Goal: Transaction & Acquisition: Purchase product/service

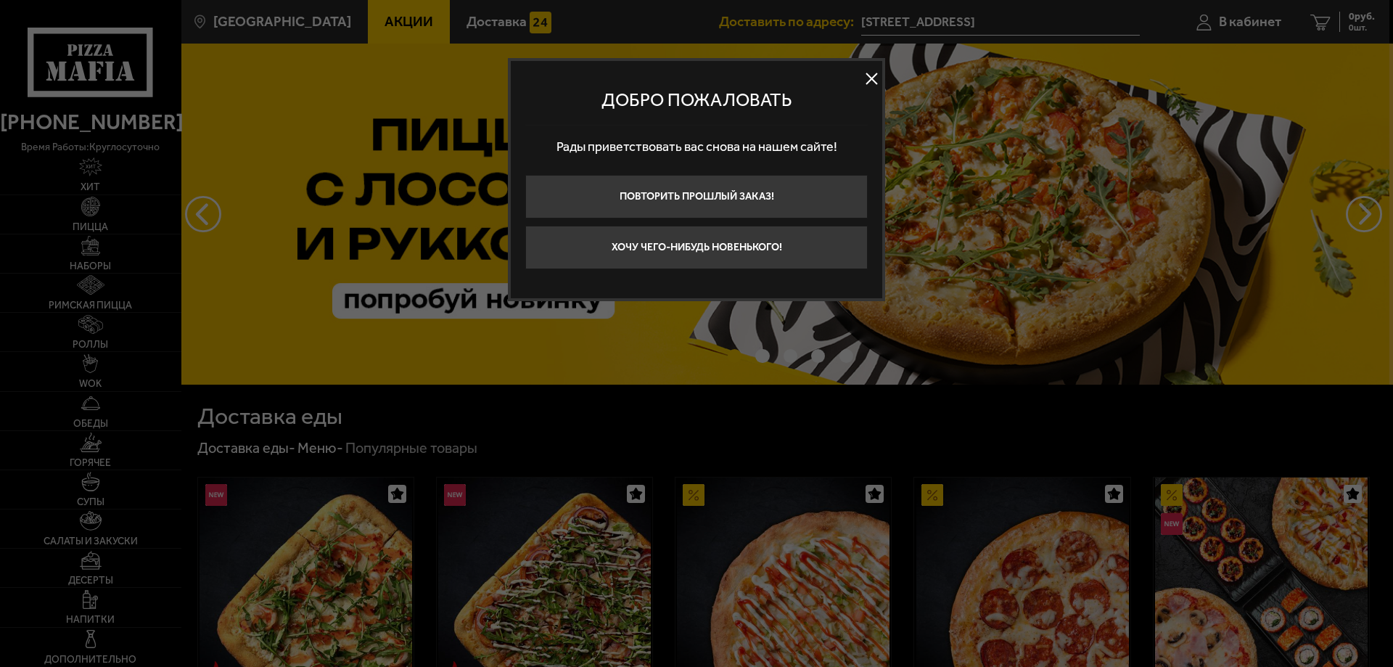
click at [872, 73] on button at bounding box center [871, 79] width 22 height 22
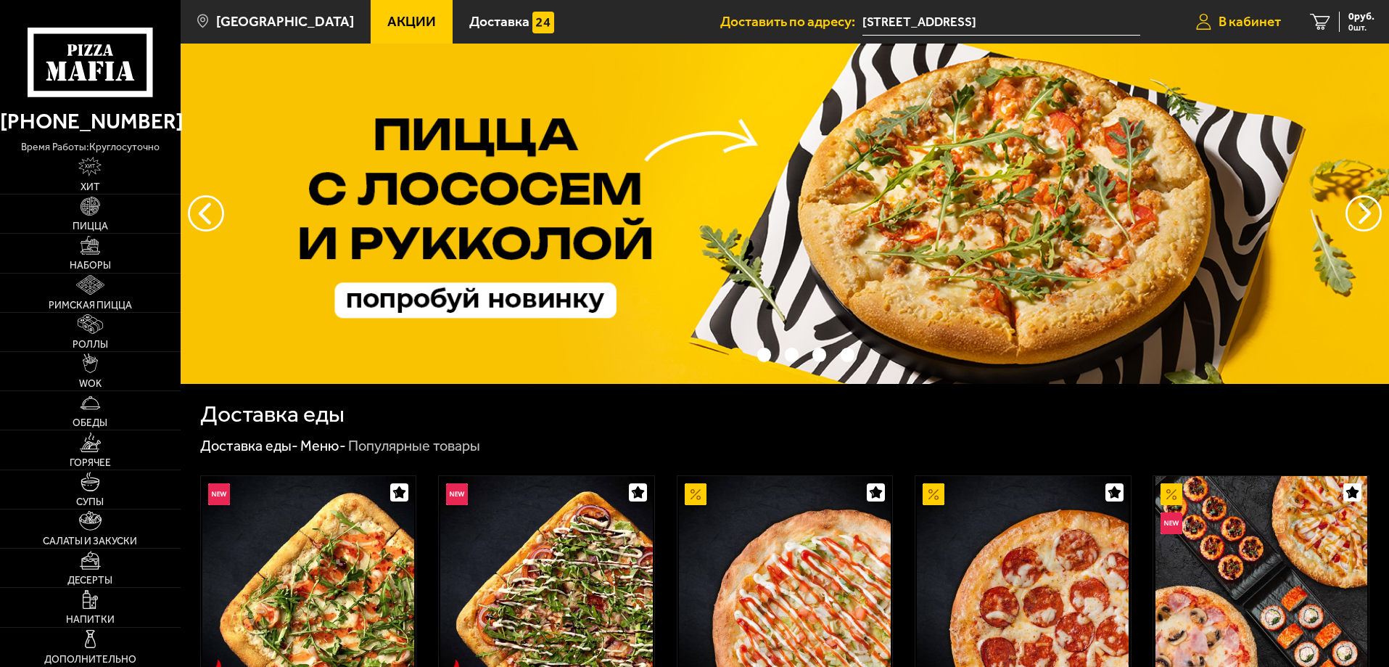
click at [1252, 25] on span "В кабинет" at bounding box center [1249, 22] width 62 height 14
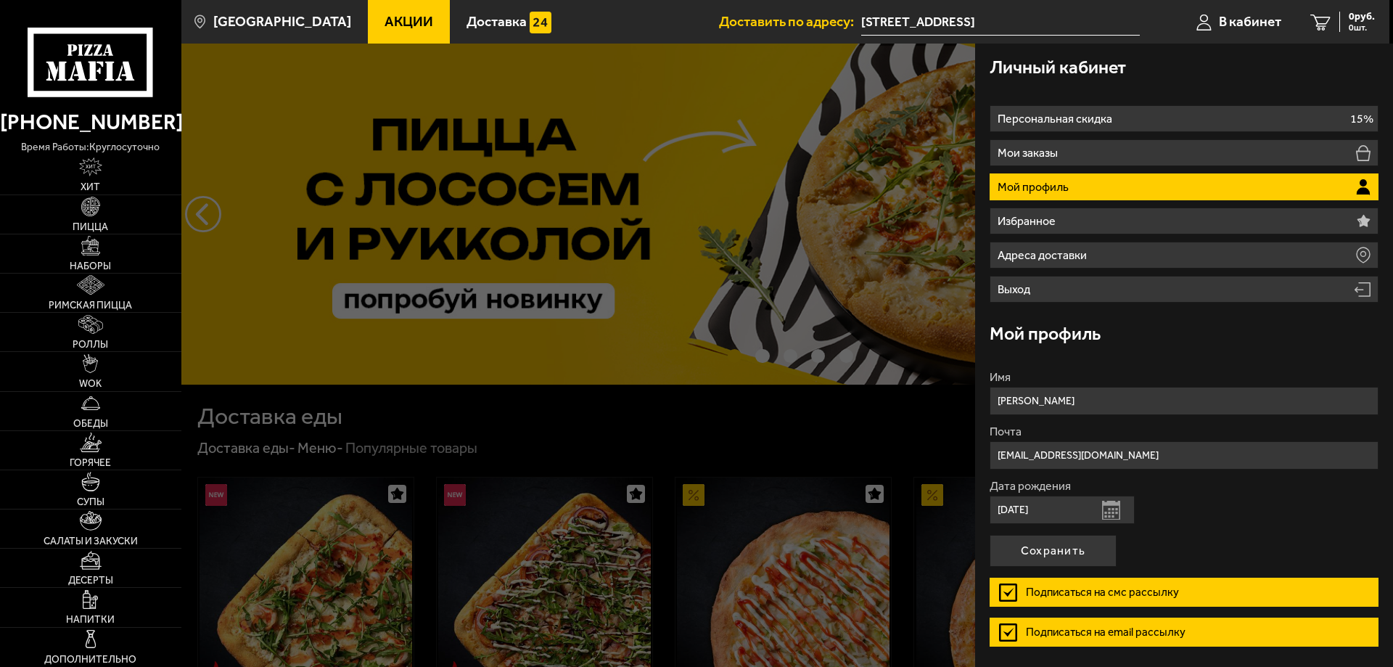
click at [857, 71] on div at bounding box center [877, 377] width 1393 height 667
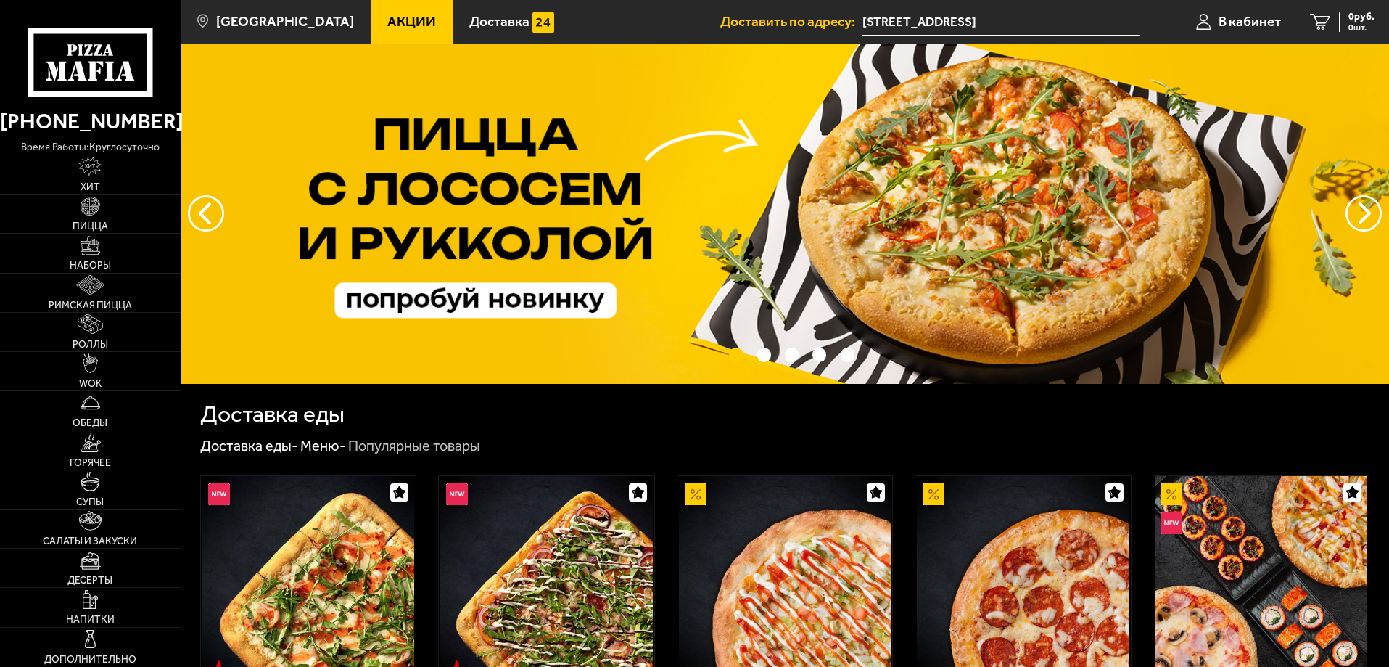
click at [410, 24] on link "Акции" at bounding box center [412, 22] width 82 height 44
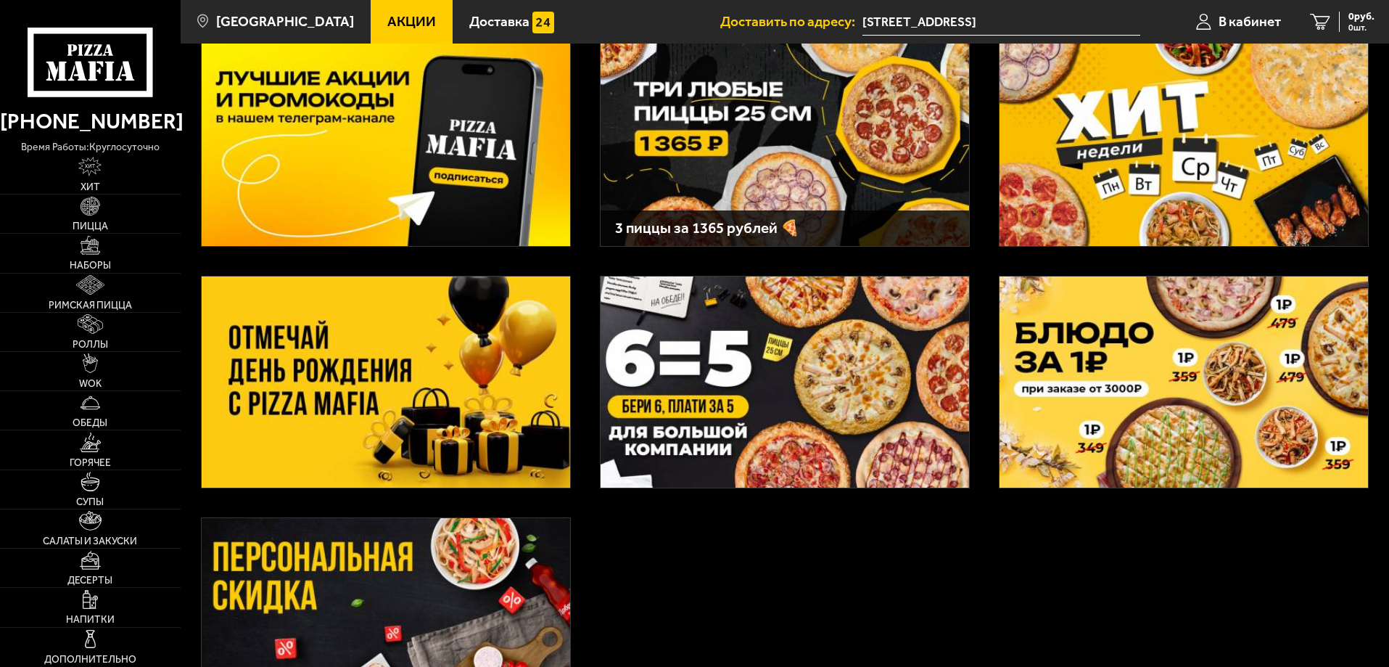
scroll to position [145, 0]
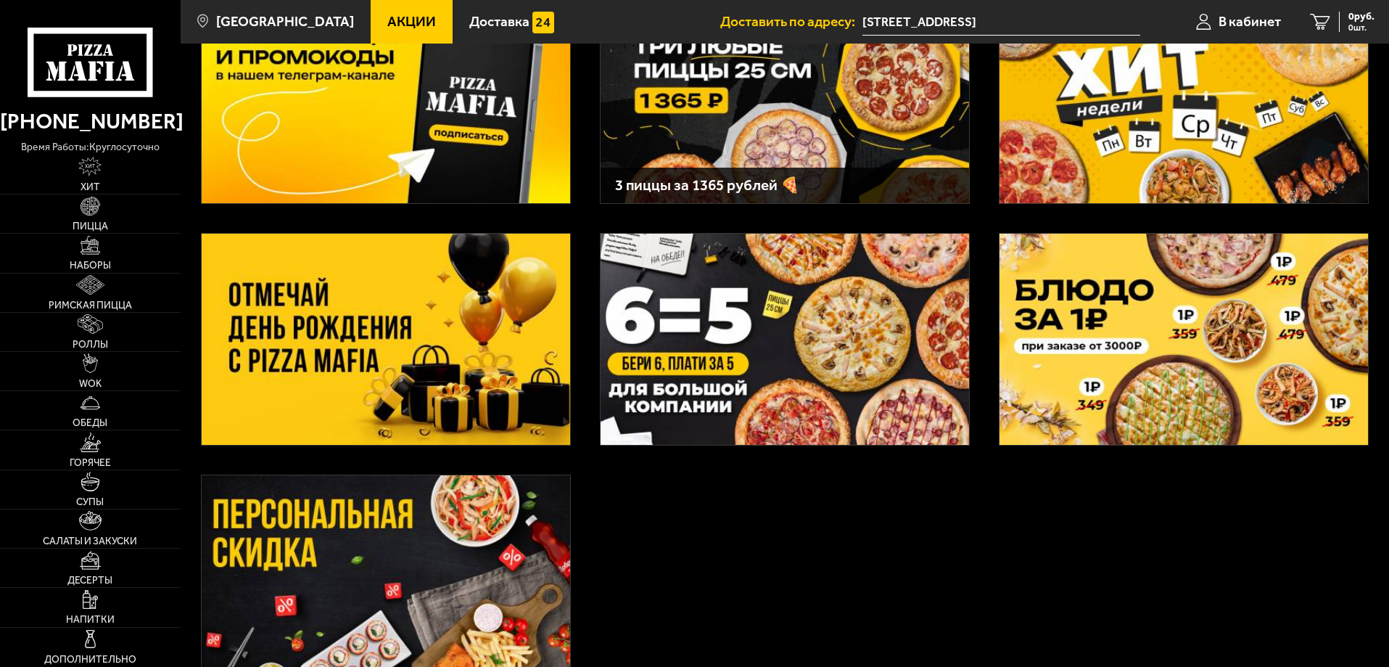
click at [522, 264] on img at bounding box center [386, 339] width 368 height 211
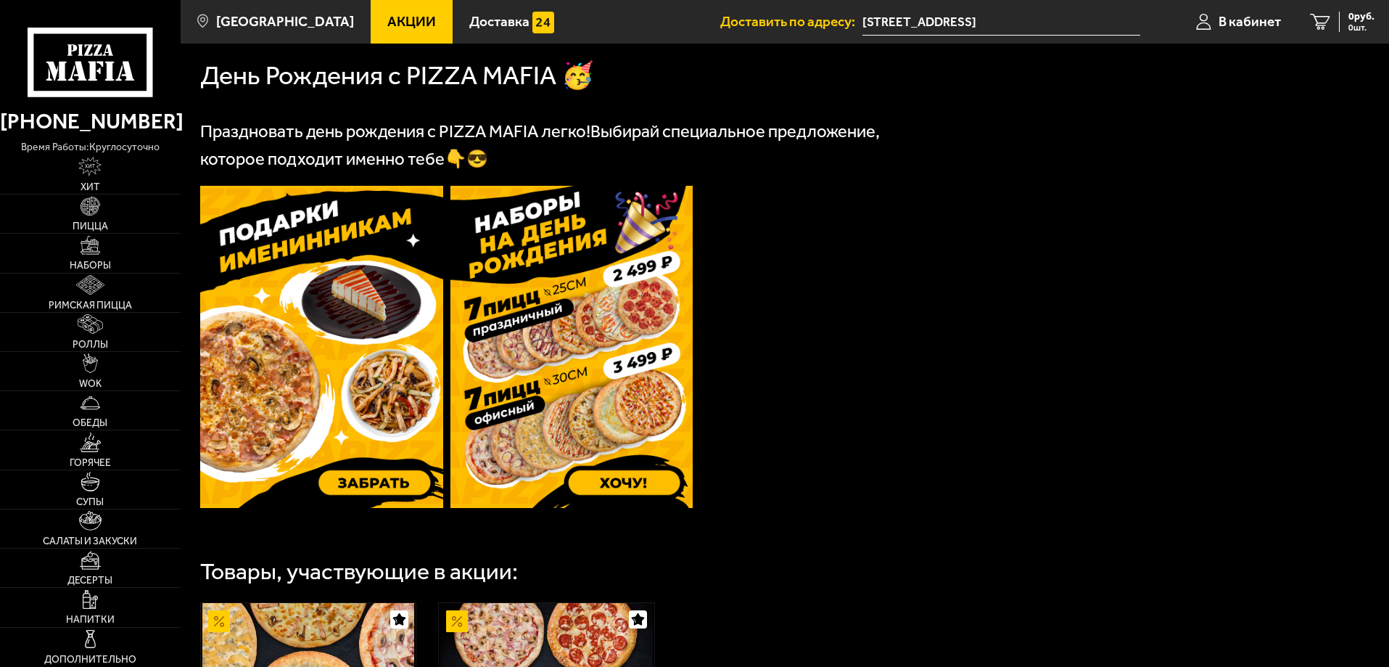
scroll to position [363, 0]
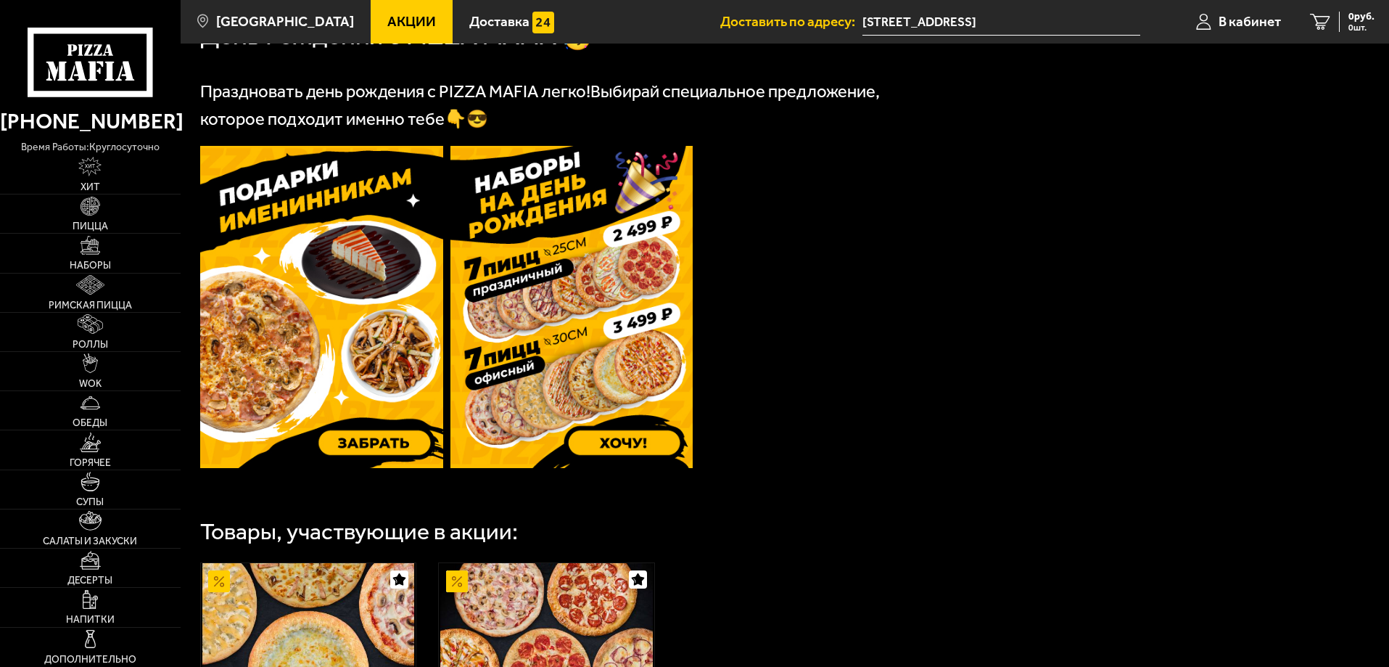
click at [347, 328] on img at bounding box center [321, 307] width 243 height 322
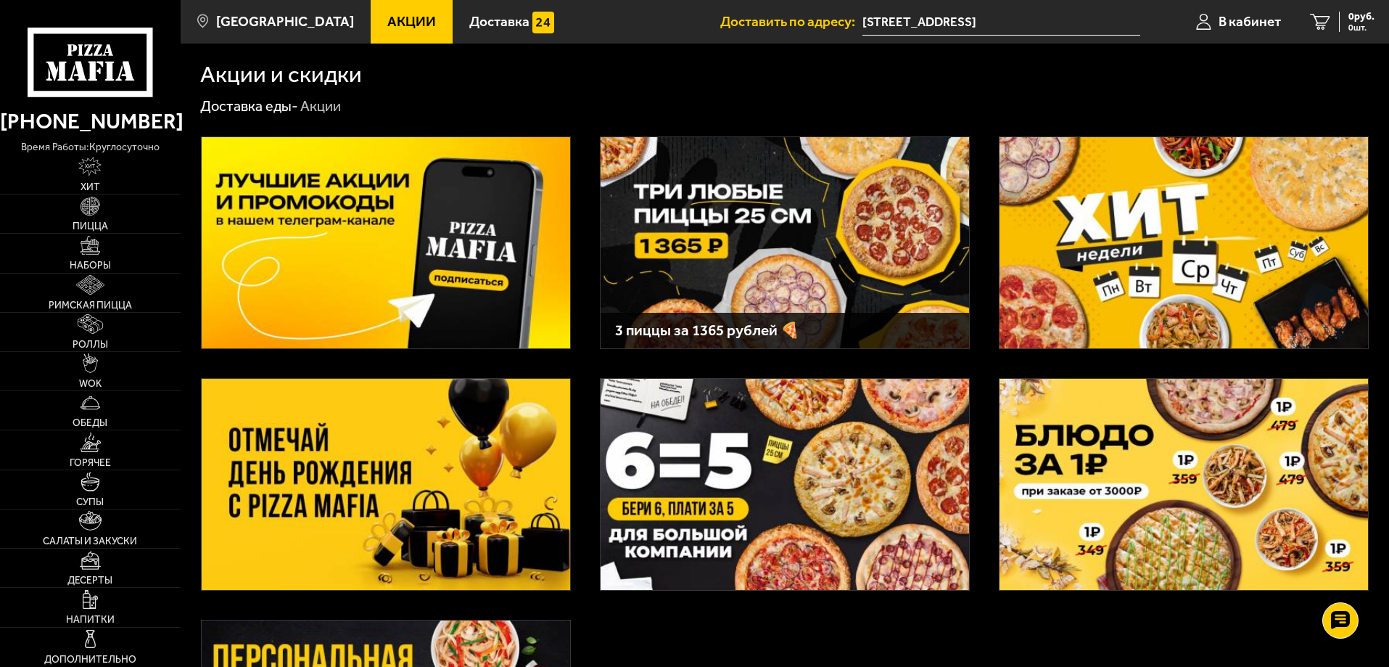
click at [746, 197] on img at bounding box center [785, 242] width 368 height 211
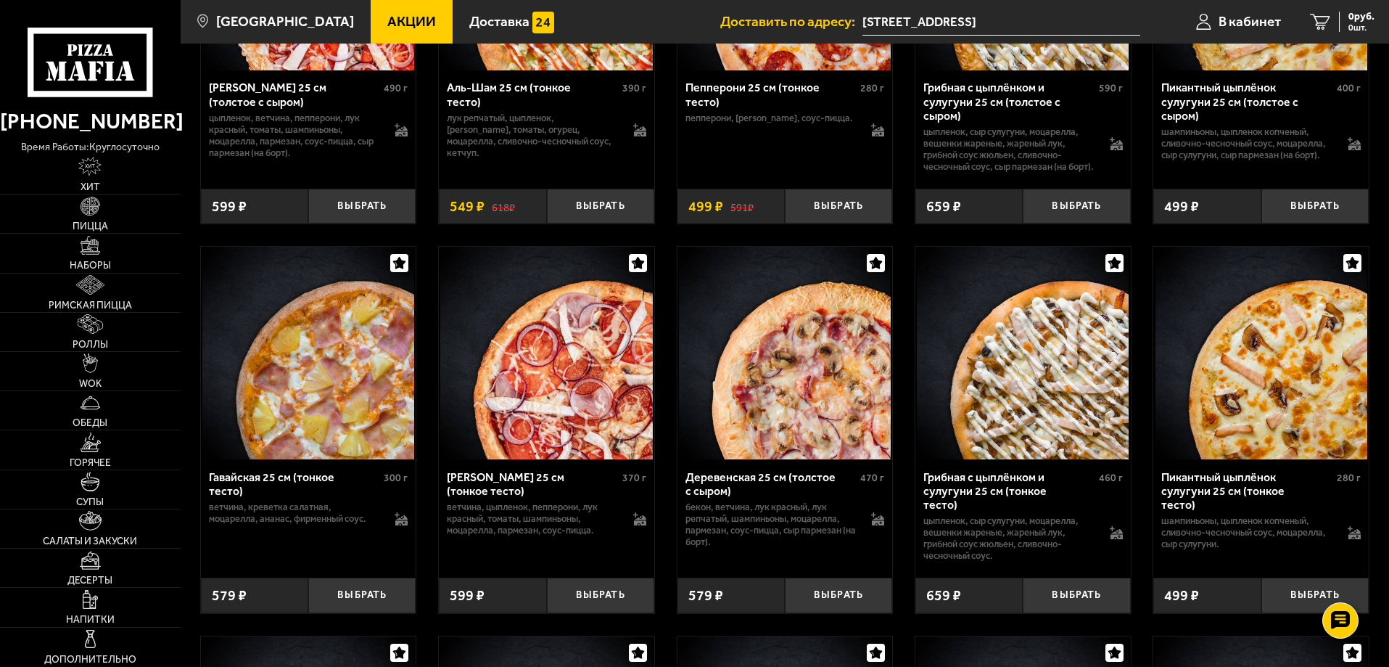
scroll to position [2248, 0]
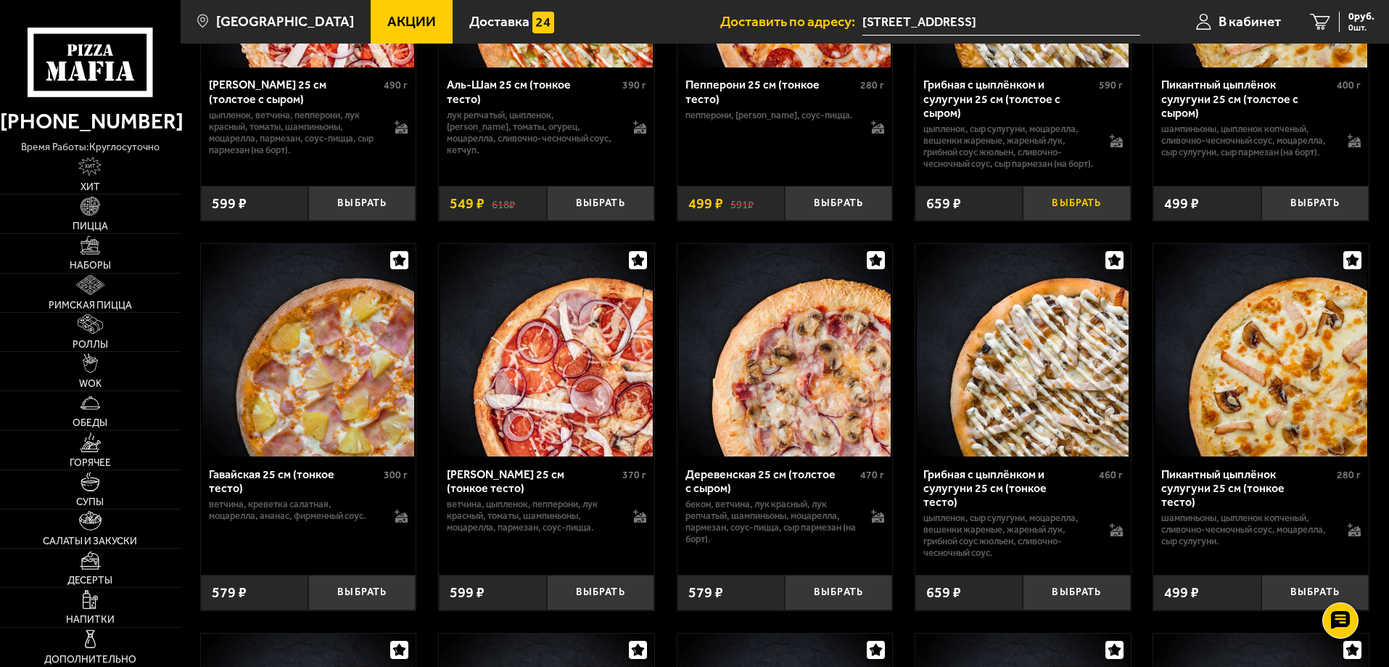
click at [1084, 221] on button "Выбрать" at bounding box center [1076, 204] width 107 height 36
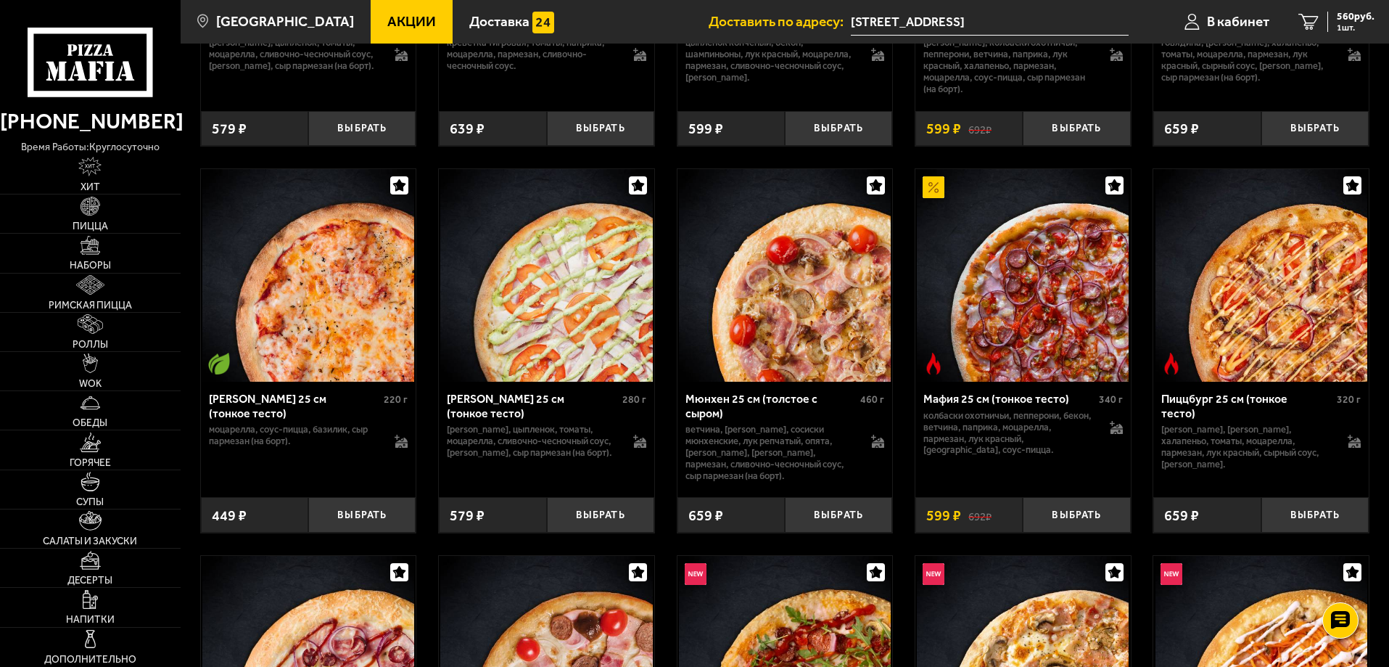
scroll to position [4248, 0]
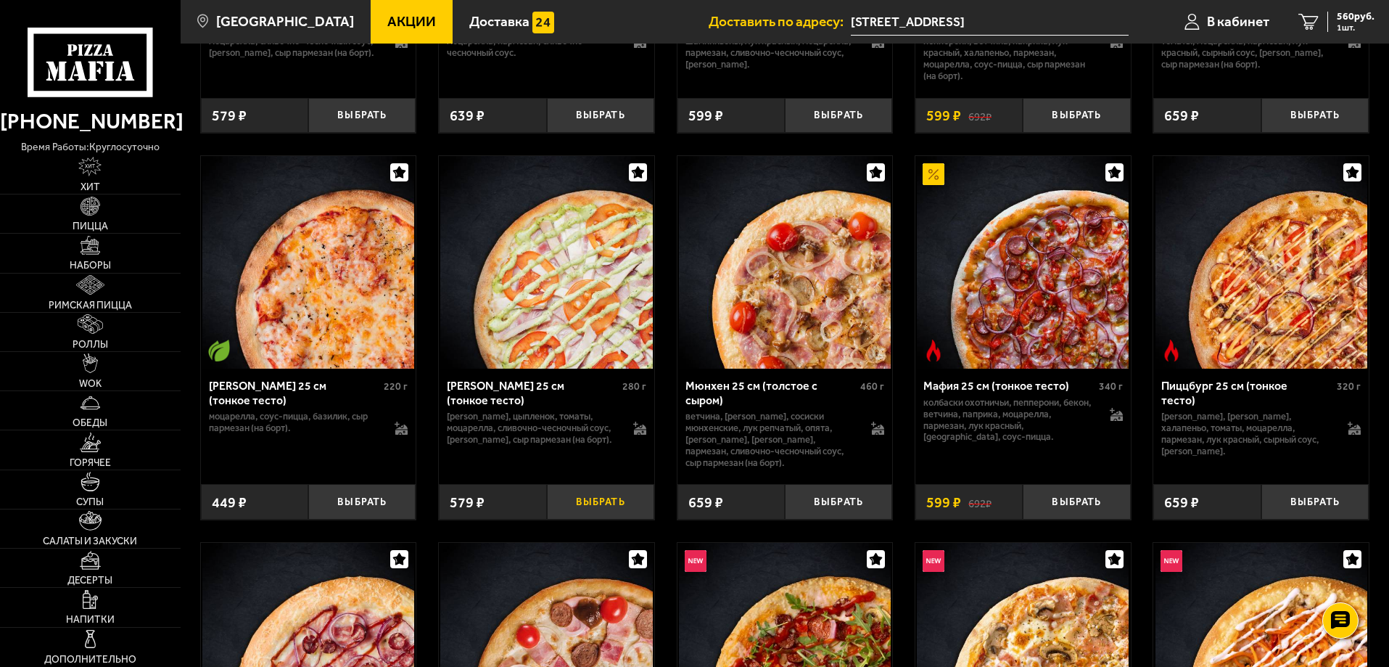
click at [609, 519] on button "Выбрать" at bounding box center [600, 502] width 107 height 36
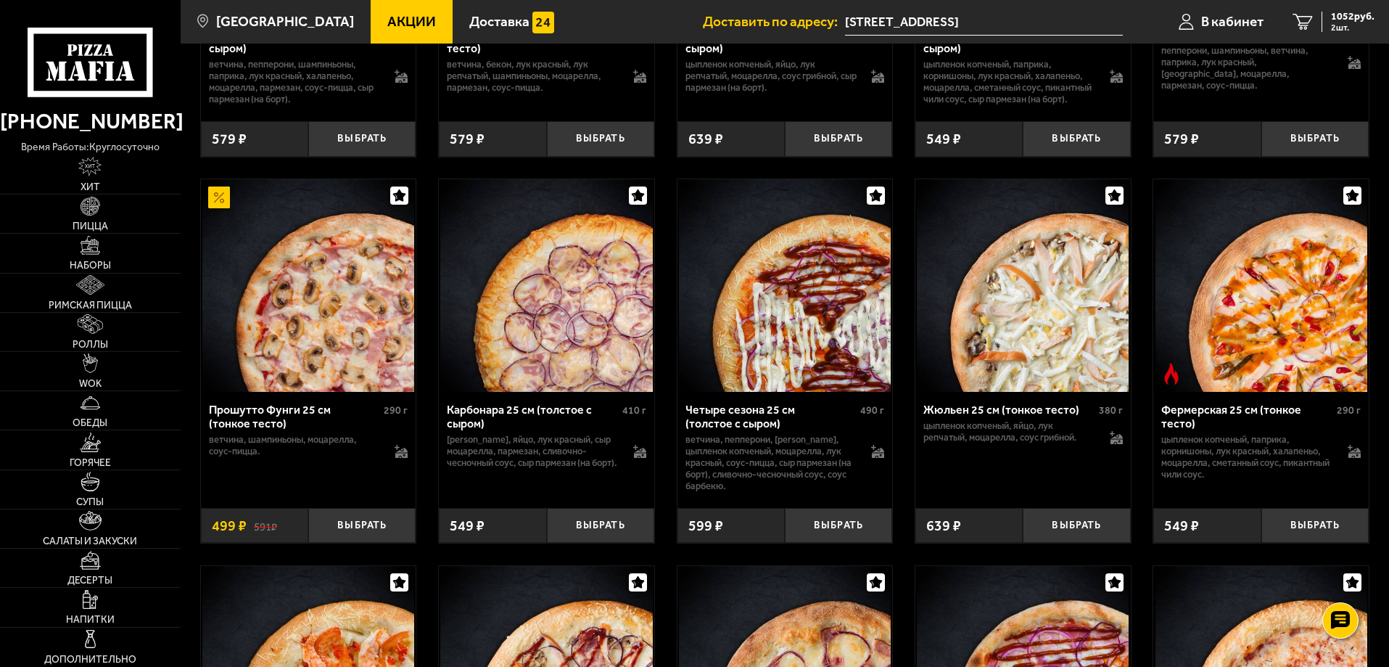
scroll to position [3088, 0]
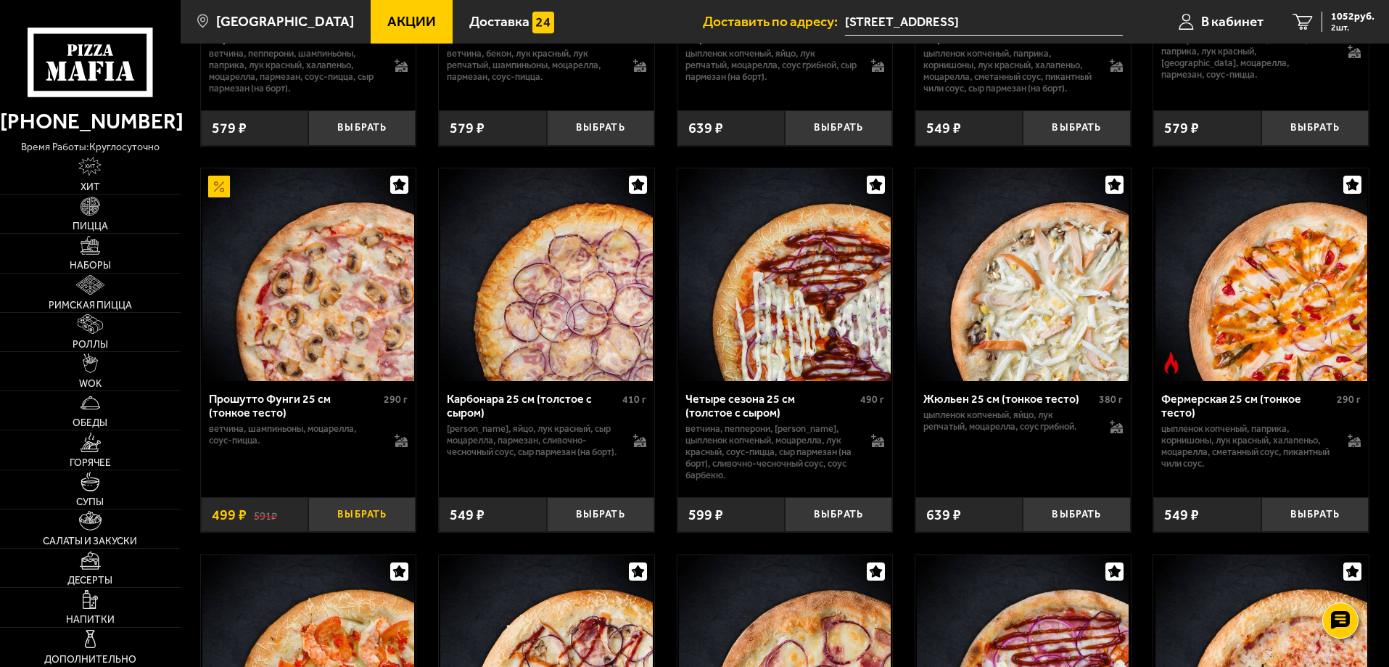
click at [379, 532] on button "Выбрать" at bounding box center [361, 515] width 107 height 36
click at [398, 447] on icon at bounding box center [401, 444] width 12 height 5
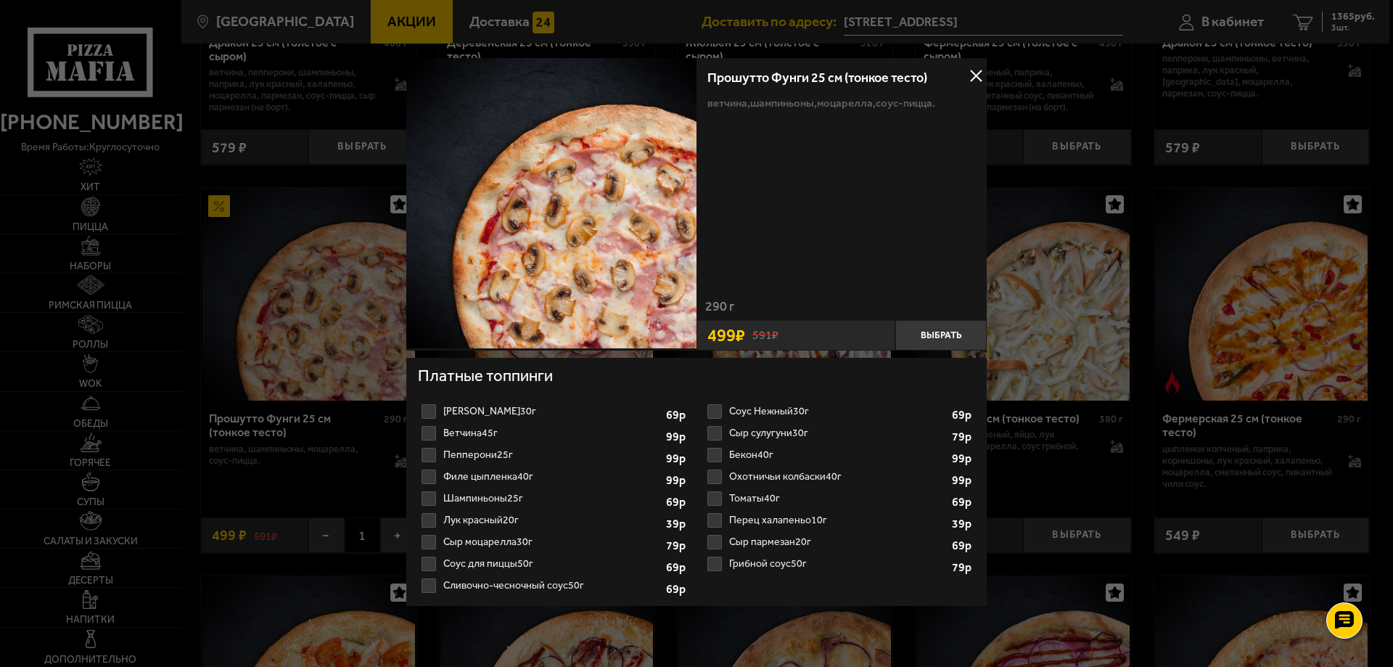
click at [981, 72] on button at bounding box center [976, 76] width 22 height 22
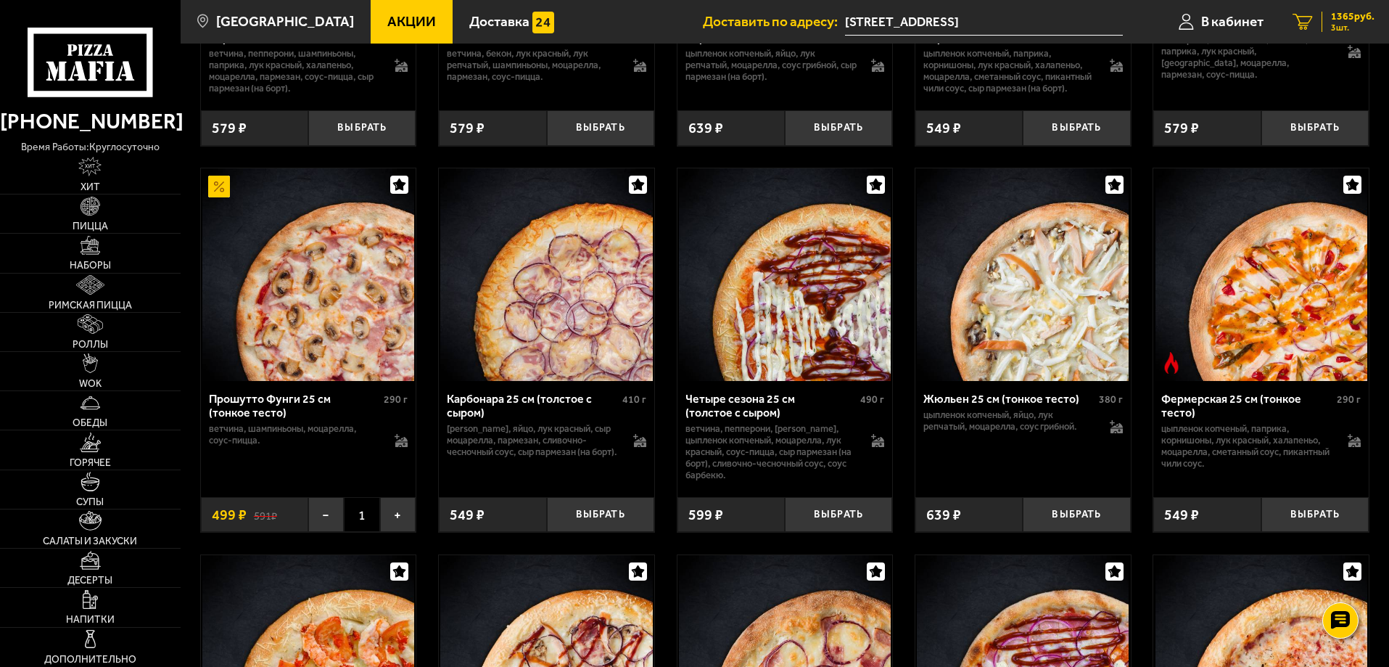
click at [1342, 28] on span "3 шт." at bounding box center [1353, 27] width 44 height 9
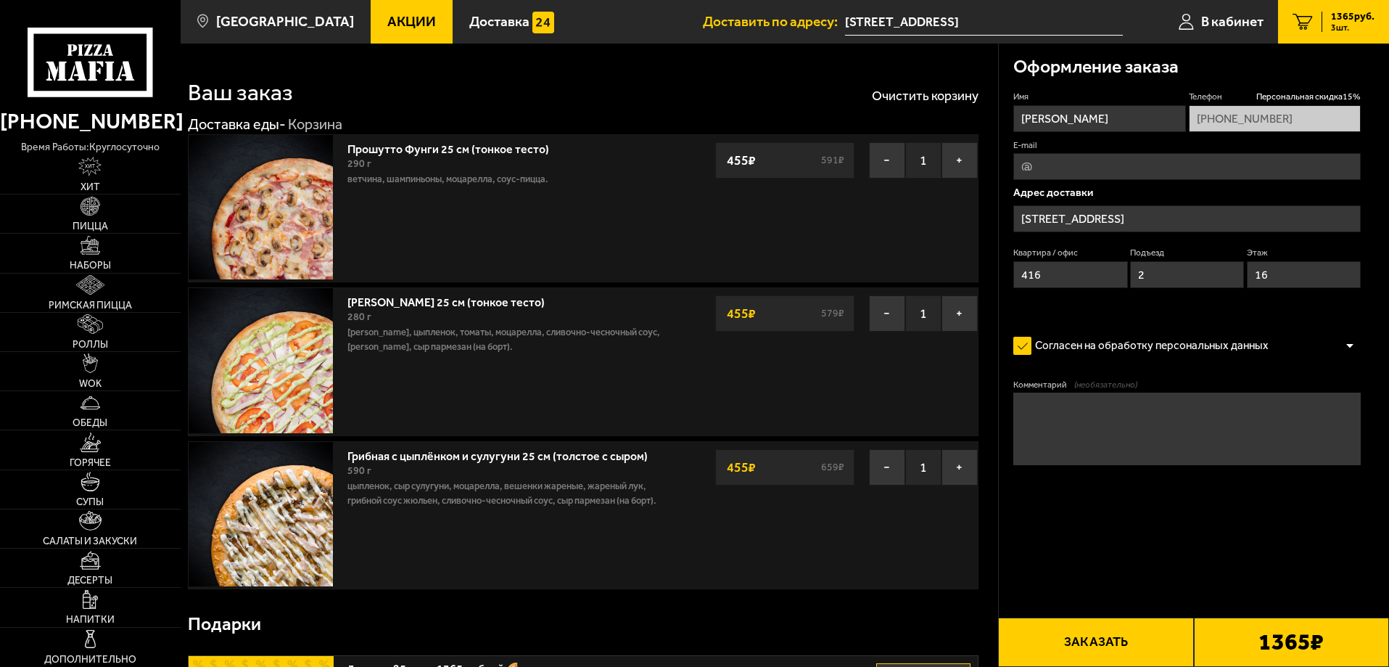
type input "Россия, Ленинградская область, Всеволожский район, Заневское городское поселени…"
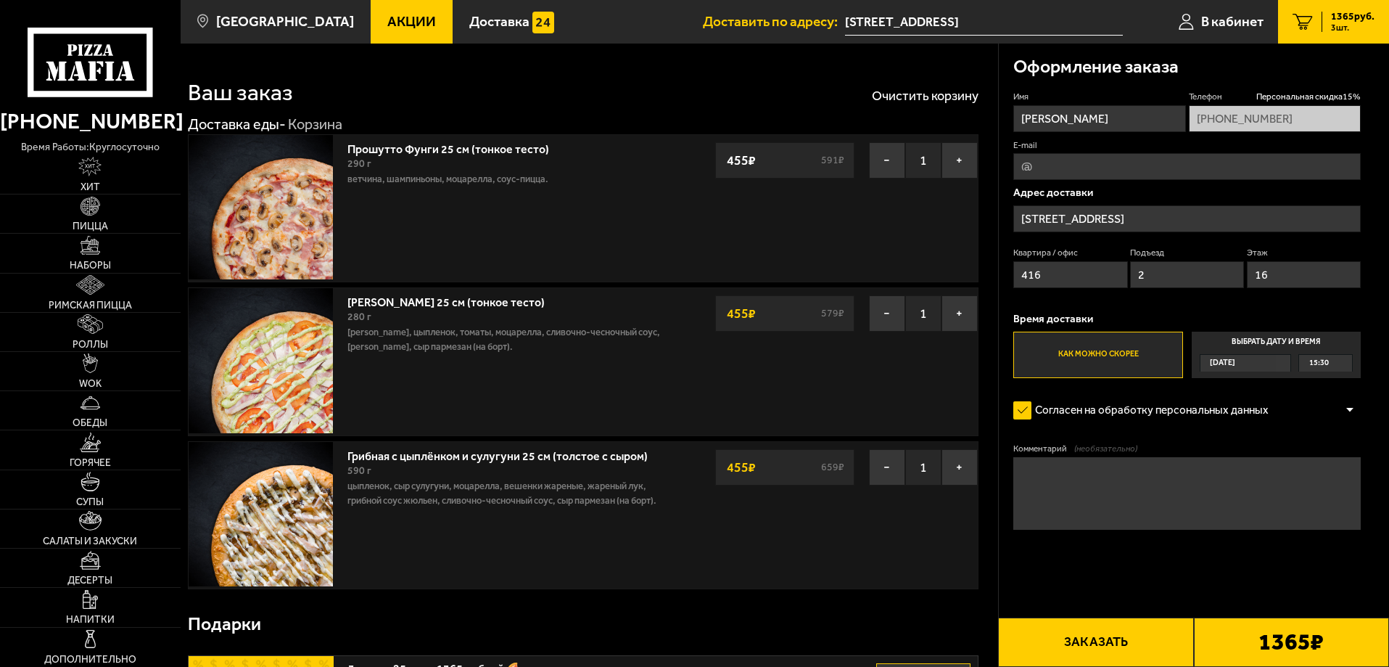
click at [1096, 650] on button "Заказать" at bounding box center [1095, 641] width 195 height 49
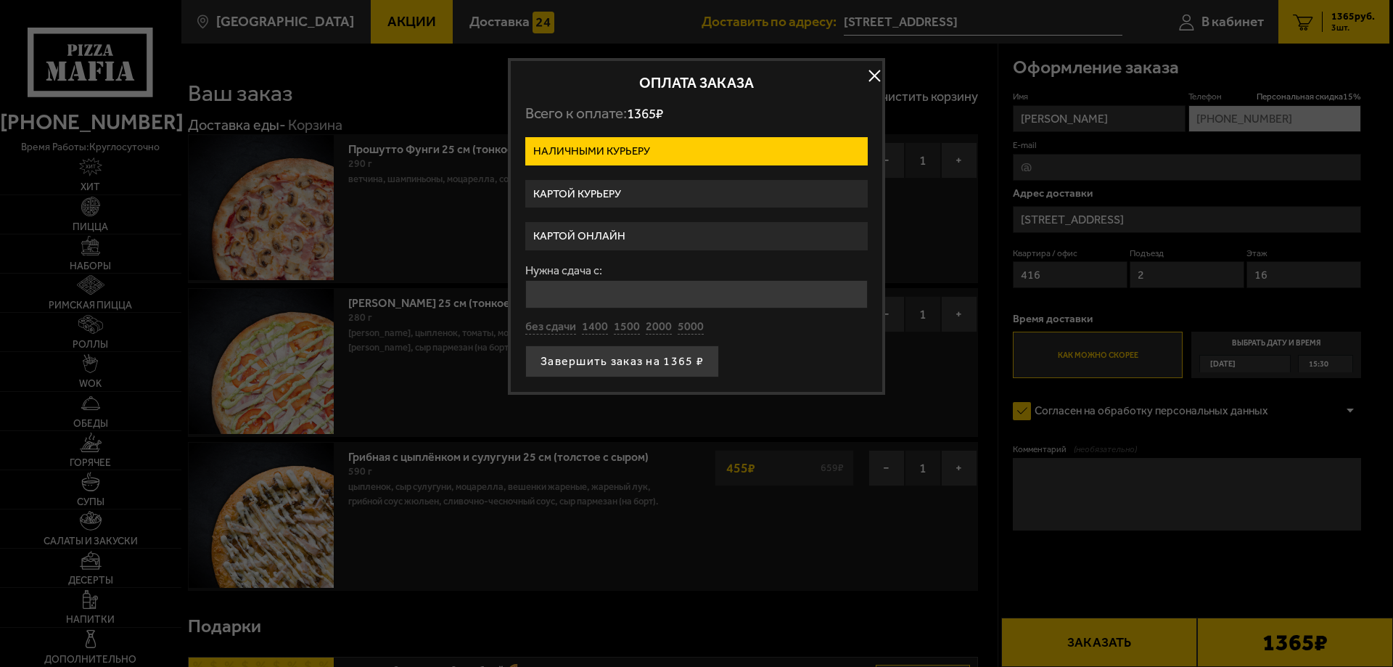
click at [662, 234] on label "Картой онлайн" at bounding box center [696, 236] width 342 height 28
click at [0, 0] on input "Картой онлайн" at bounding box center [0, 0] width 0 height 0
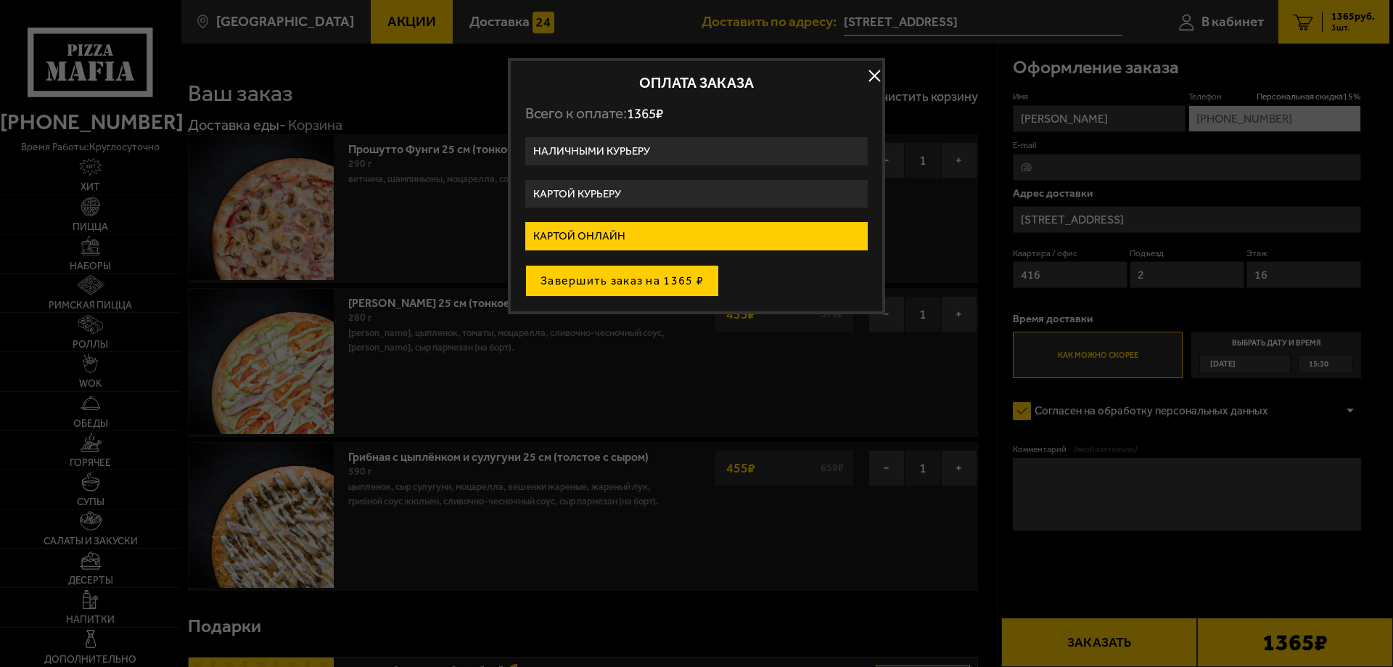
click at [615, 286] on button "Завершить заказ на 1365 ₽" at bounding box center [622, 281] width 194 height 32
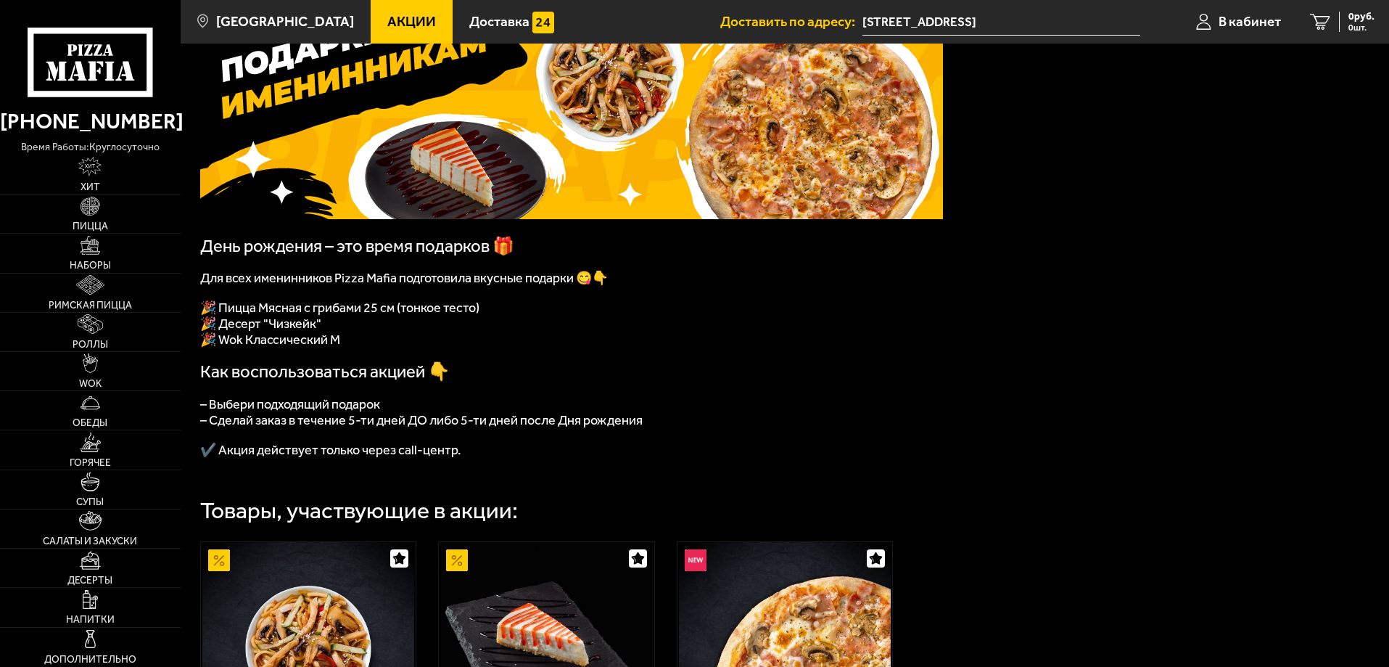
scroll to position [145, 0]
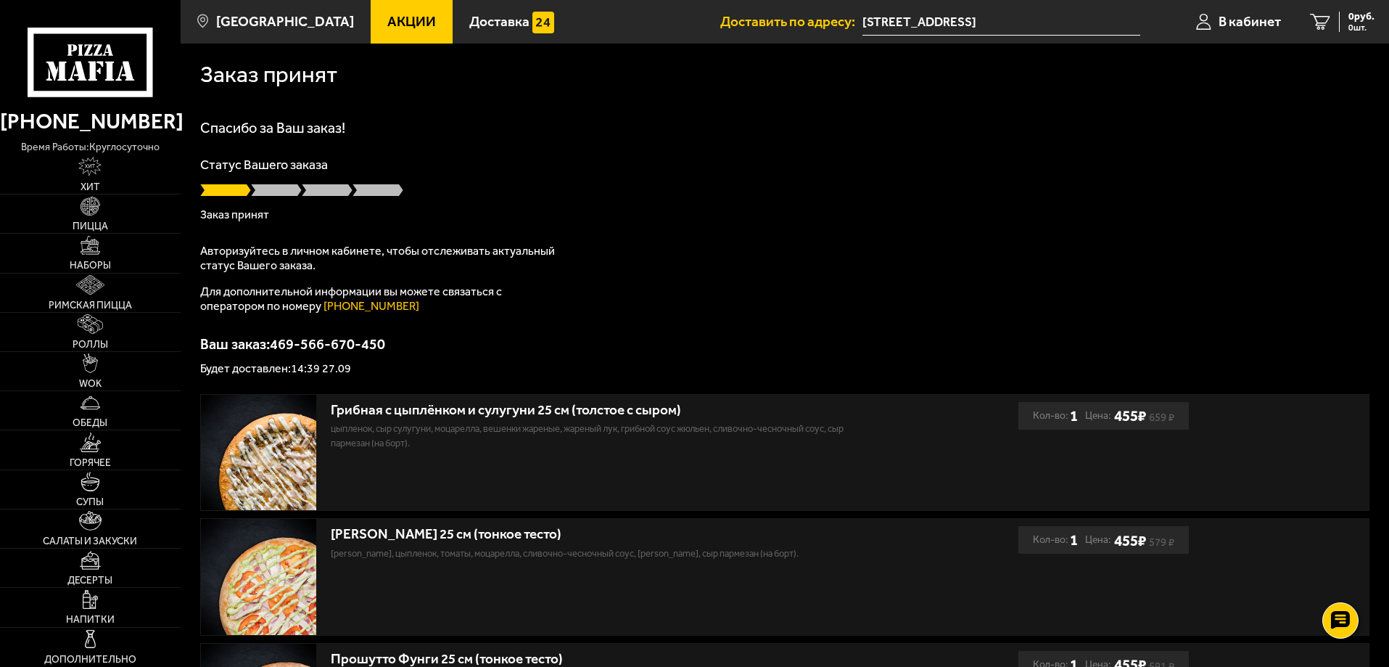
click at [1012, 25] on input "[STREET_ADDRESS]" at bounding box center [1001, 22] width 278 height 27
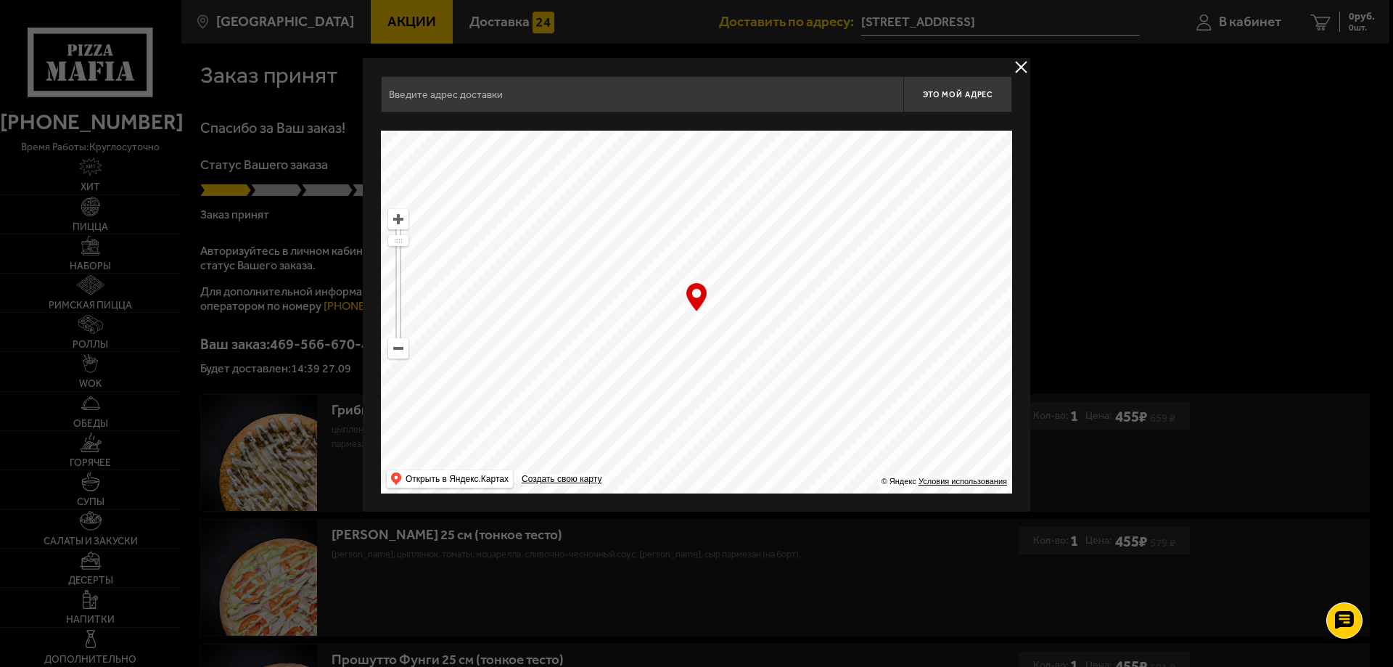
click at [1022, 70] on button "delivery type" at bounding box center [1021, 67] width 18 height 18
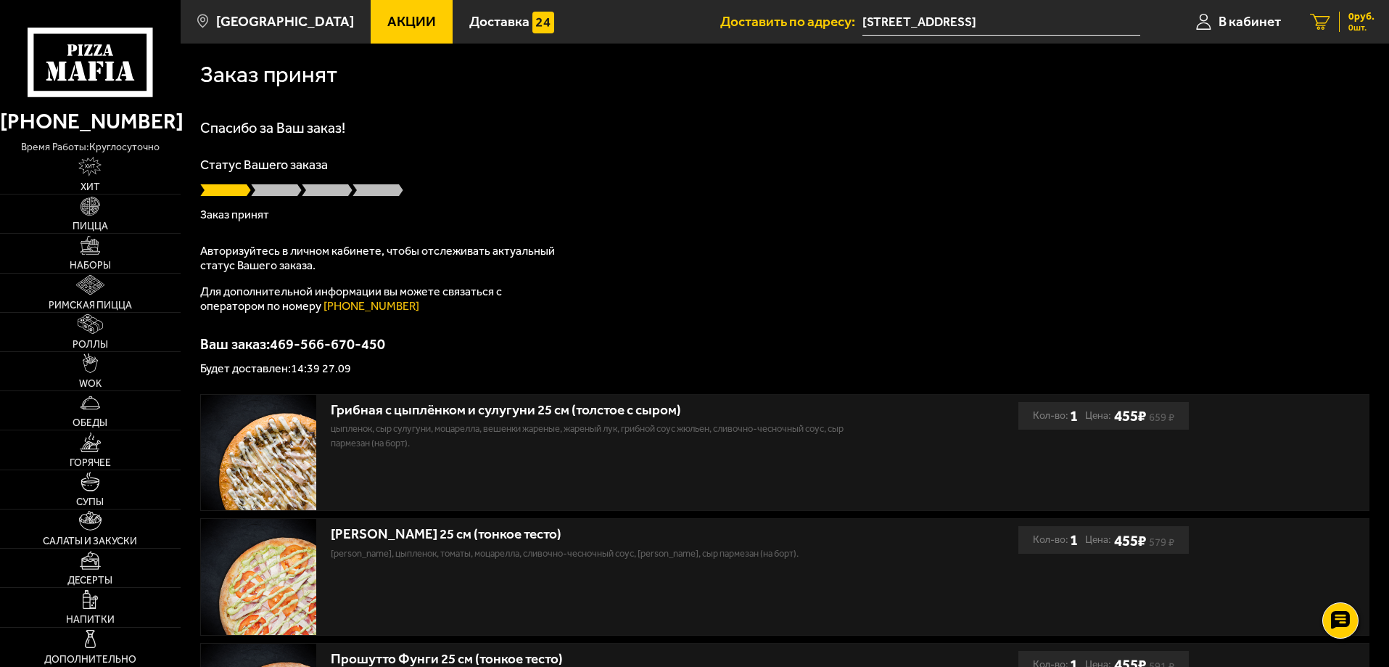
click at [1351, 15] on span "0 руб." at bounding box center [1361, 17] width 26 height 10
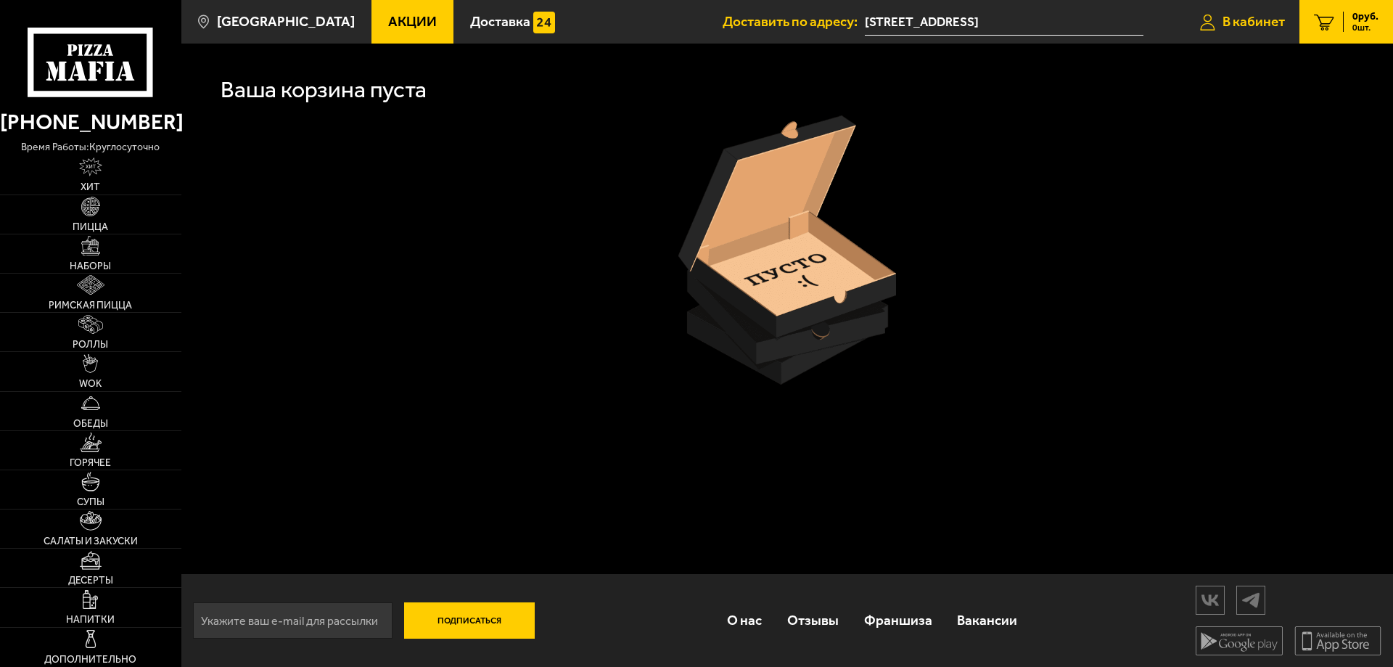
click at [1260, 17] on span "В кабинет" at bounding box center [1253, 22] width 62 height 14
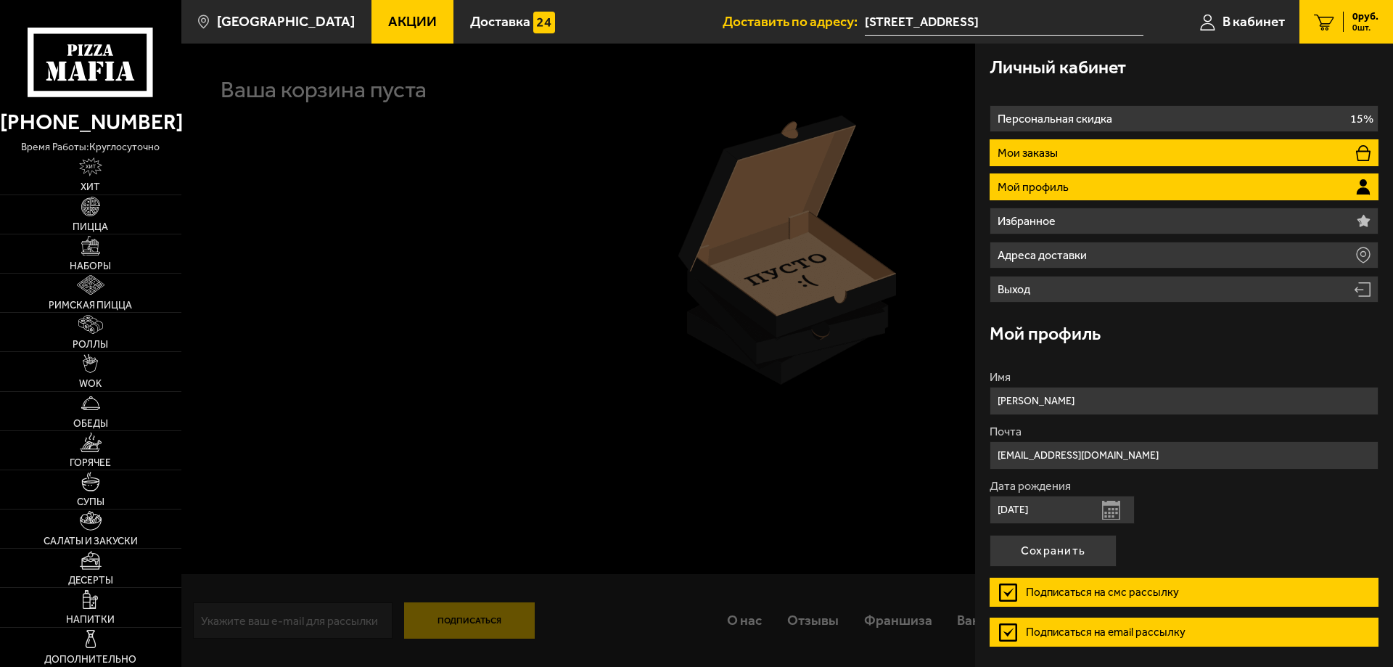
click at [1101, 160] on li "Мои заказы" at bounding box center [1183, 152] width 389 height 27
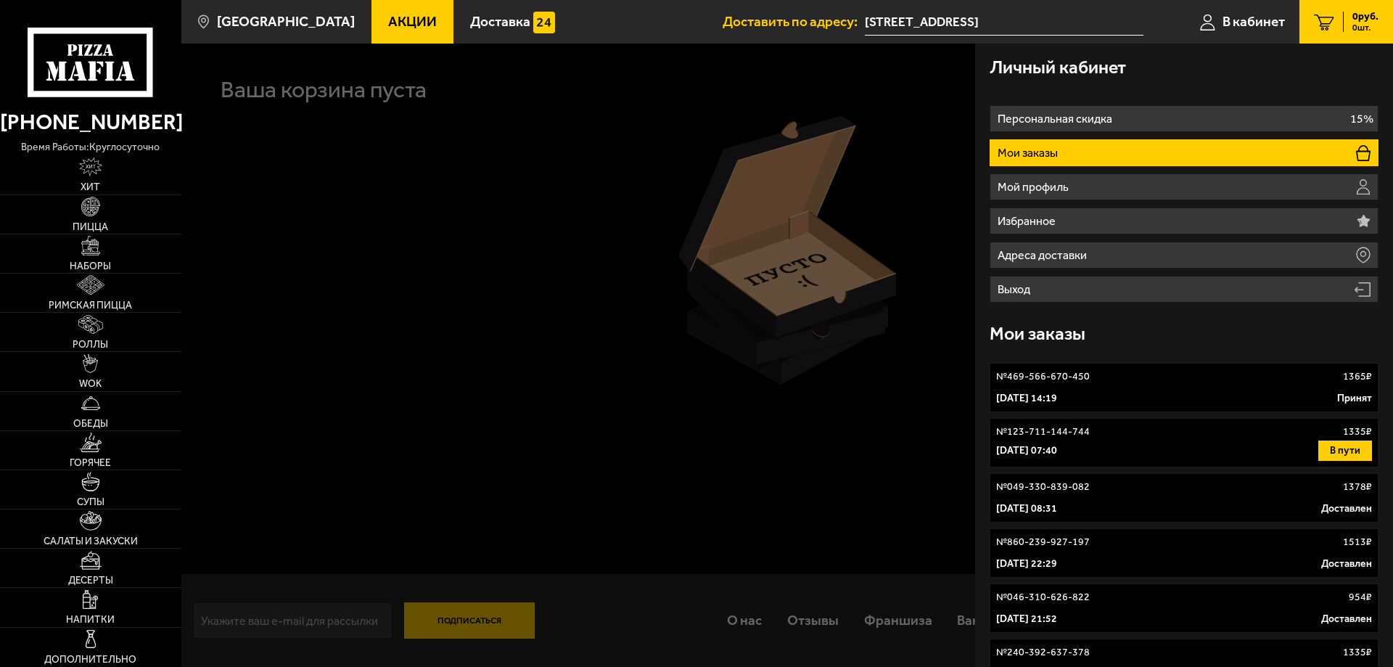
click at [1119, 381] on div "№ 469-566-670-450 1365 ₽" at bounding box center [1184, 376] width 376 height 15
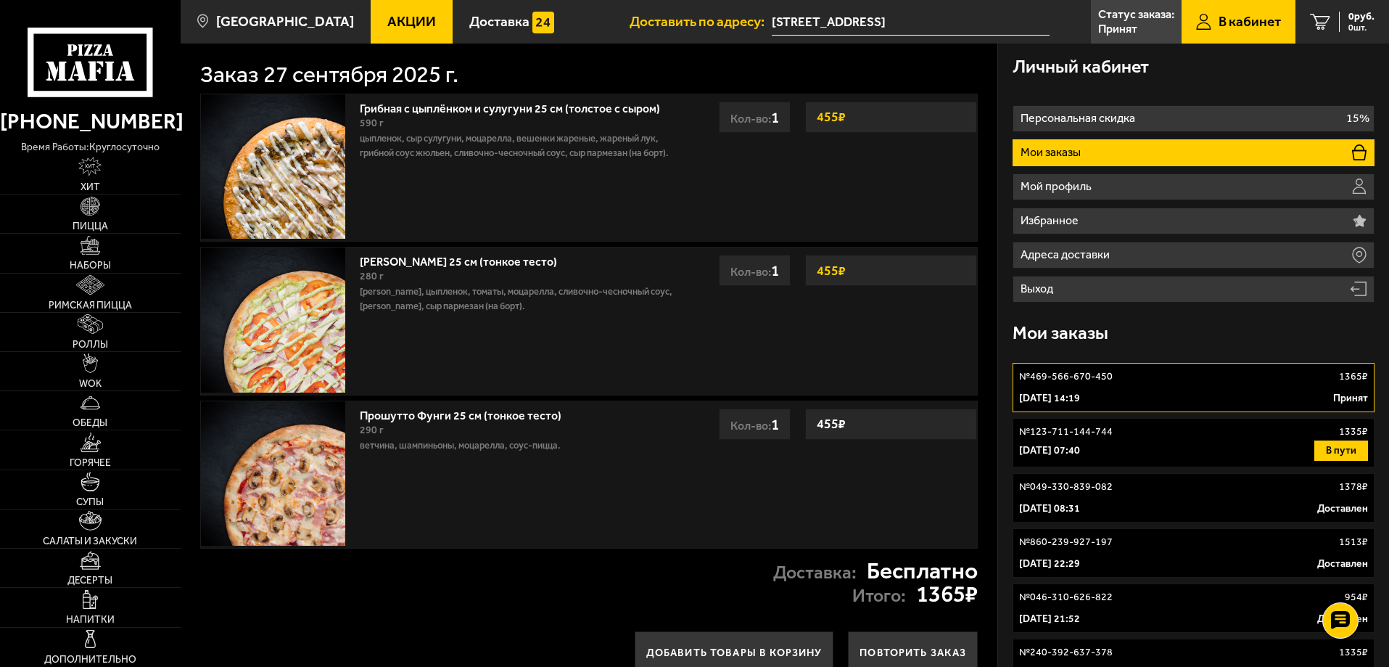
click at [1179, 437] on div "№ 123-711-144-744 1335 ₽" at bounding box center [1193, 431] width 349 height 15
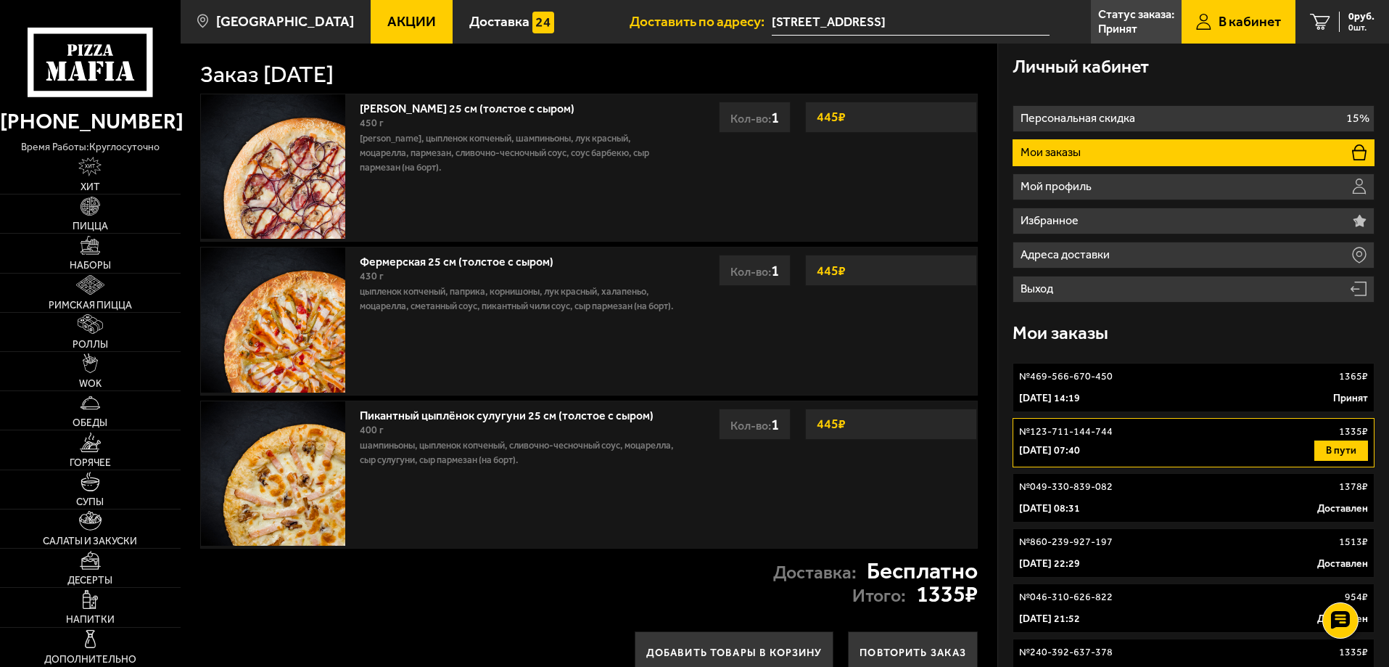
click at [1147, 387] on link "№ 469-566-670-450 1365 ₽ 27 сентября 2025 г. 14:19 Принят" at bounding box center [1193, 387] width 362 height 49
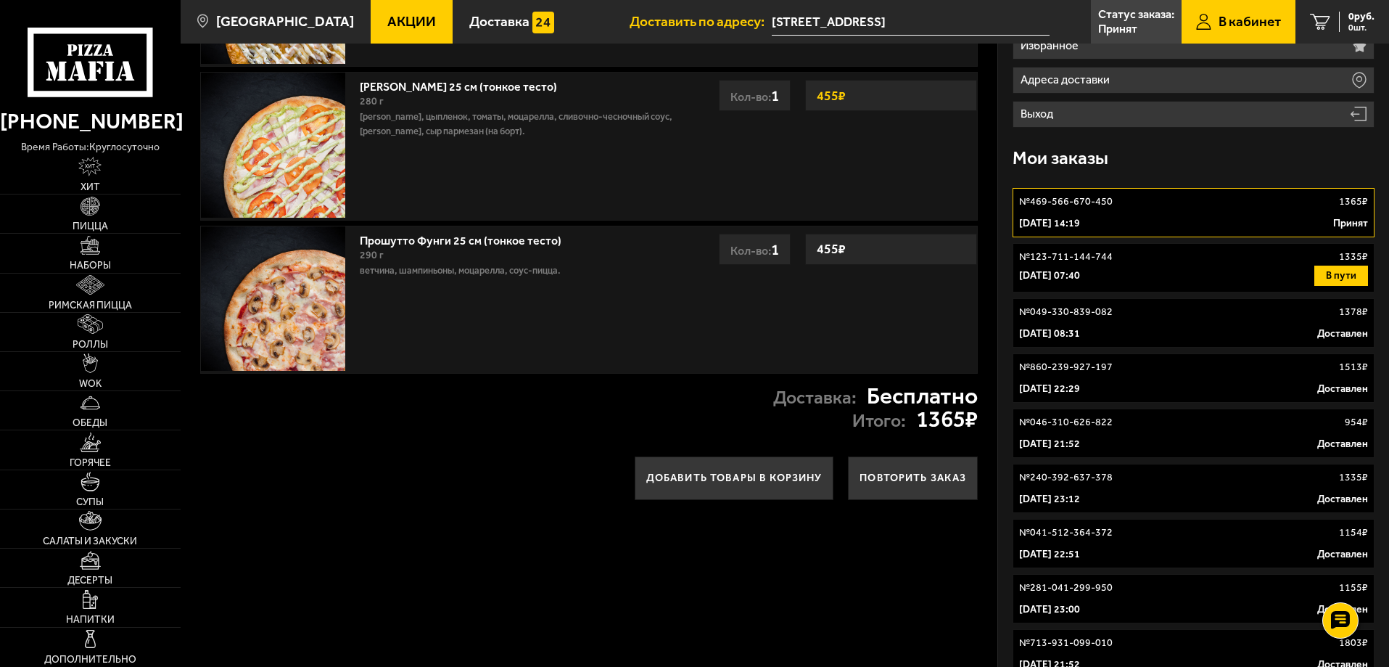
scroll to position [290, 0]
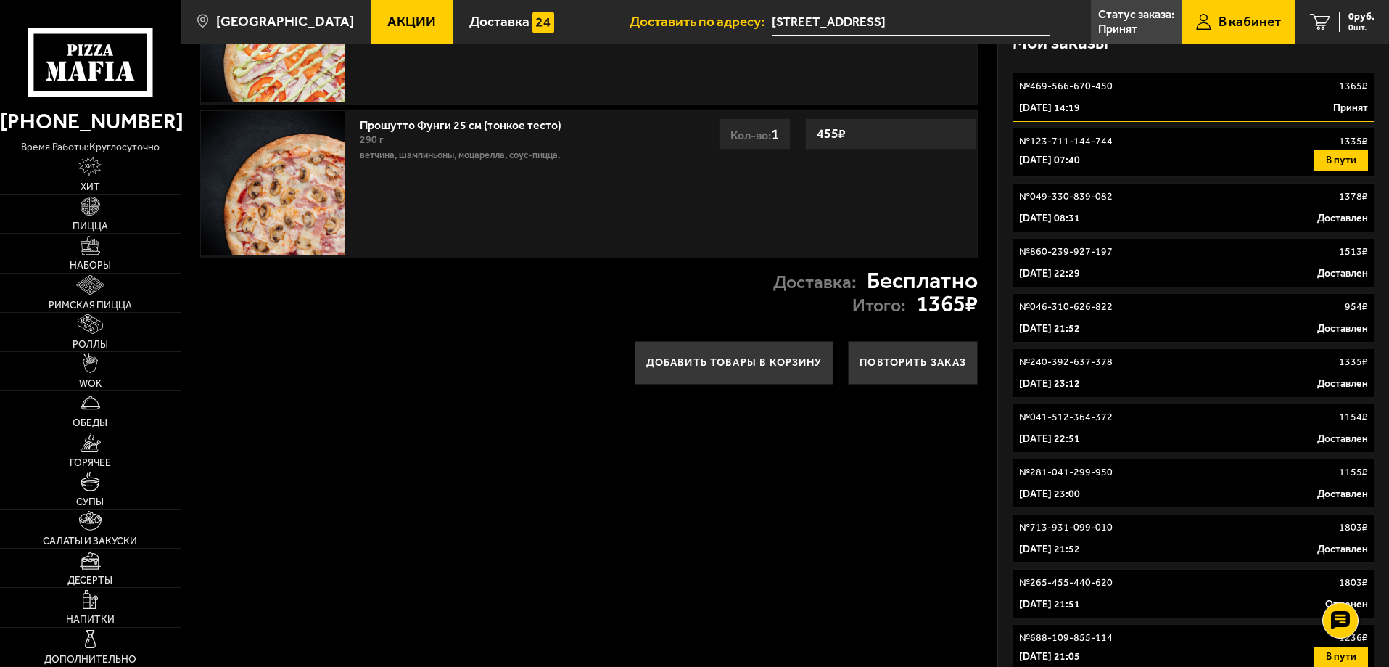
click at [1133, 86] on div "№ 469-566-670-450 1365 ₽" at bounding box center [1193, 86] width 349 height 15
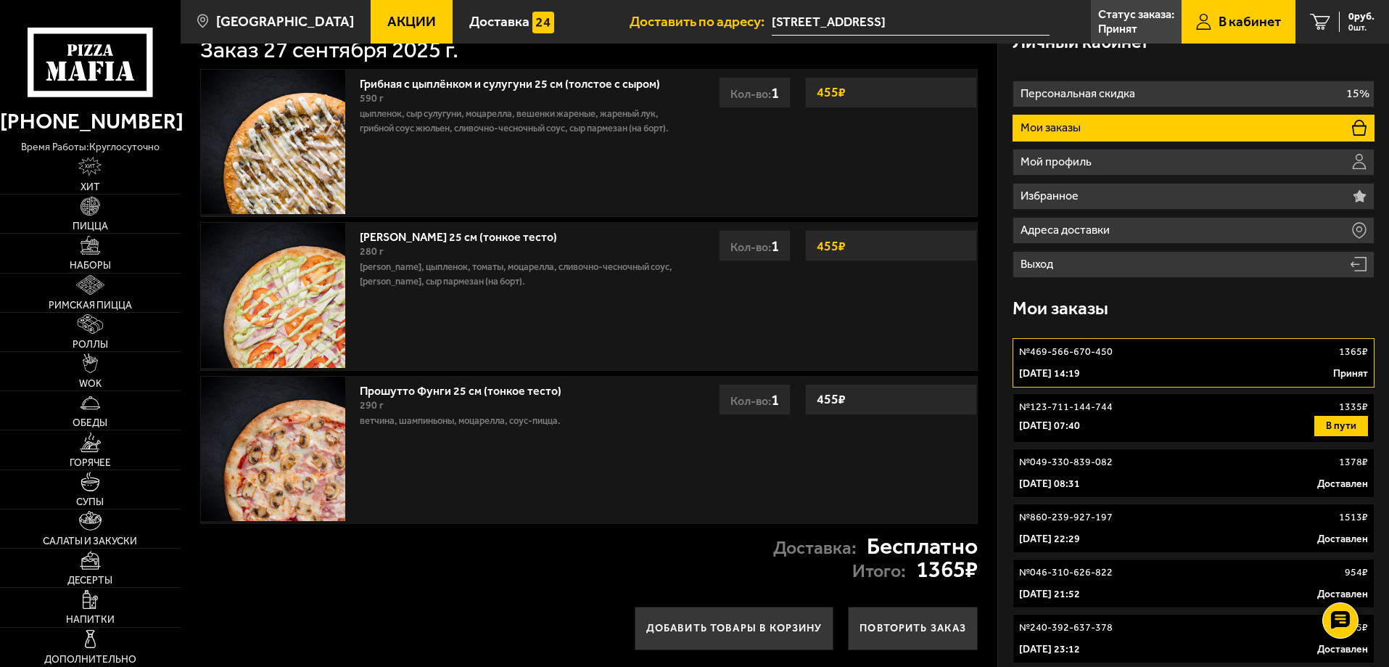
scroll to position [0, 0]
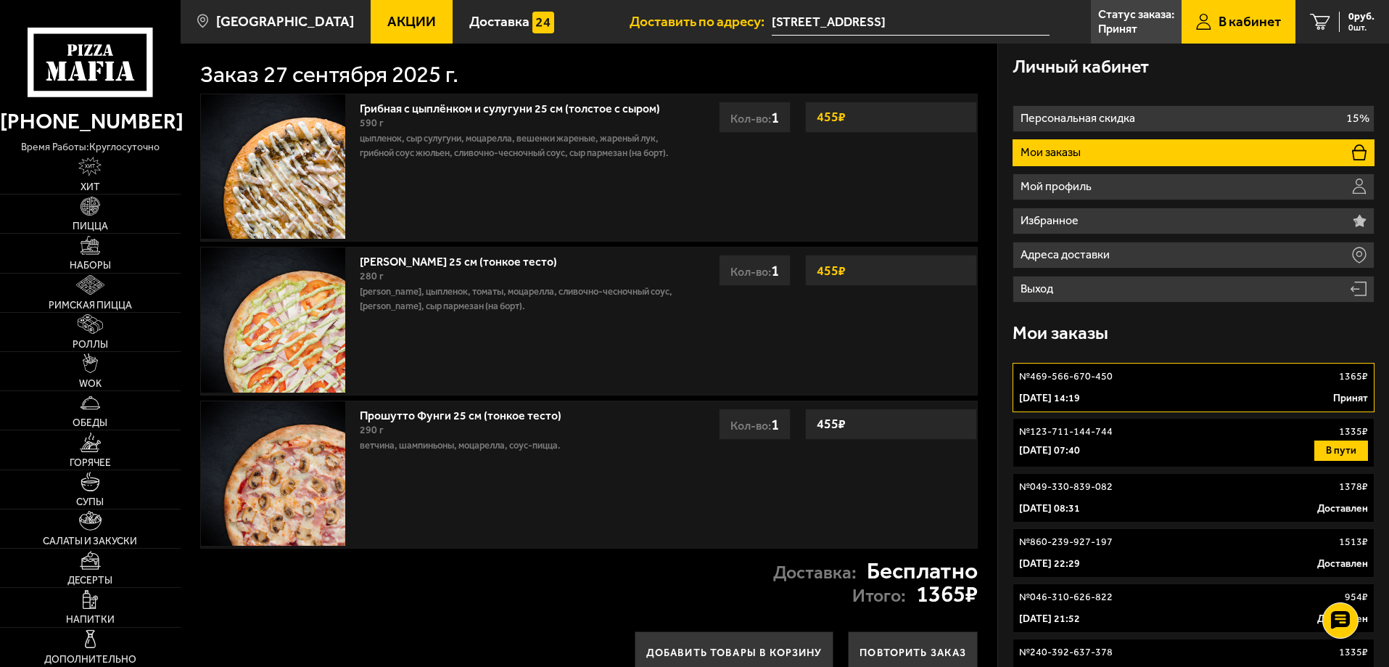
click at [1050, 20] on ul "Доставить по адресу: Ленинградская область, Всеволожский район, Заневское город…" at bounding box center [1009, 22] width 759 height 44
click at [1179, 389] on link "№ 469-566-670-450 1365 ₽ 27 сентября 2025 г. 14:19 Принят" at bounding box center [1193, 387] width 362 height 49
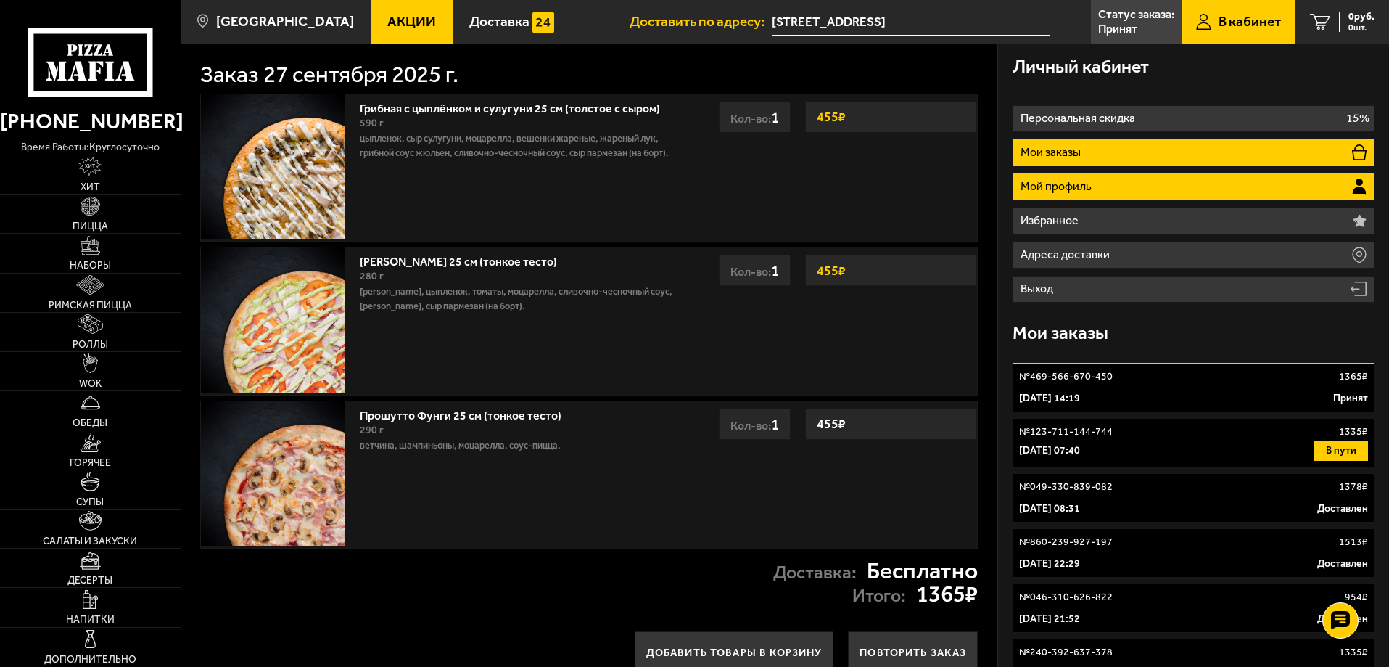
click at [1127, 176] on li "Мой профиль" at bounding box center [1193, 186] width 362 height 27
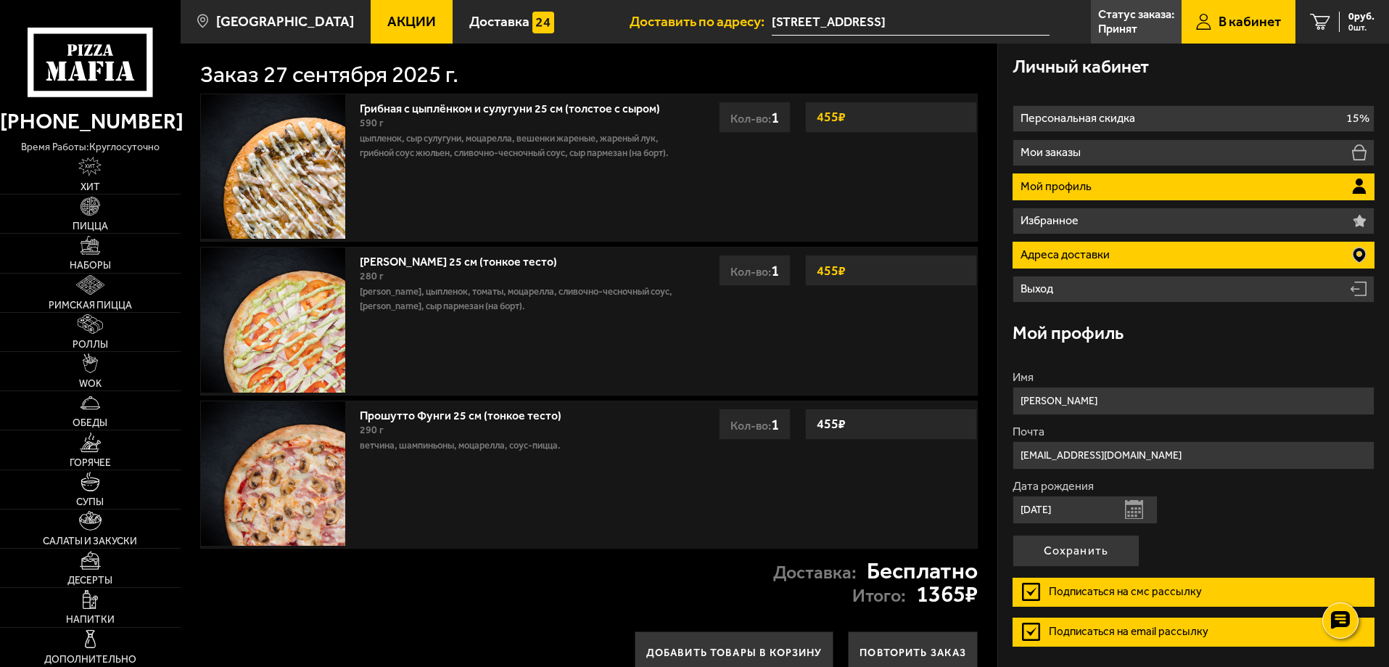
click at [1154, 247] on li "Адреса доставки" at bounding box center [1193, 255] width 362 height 27
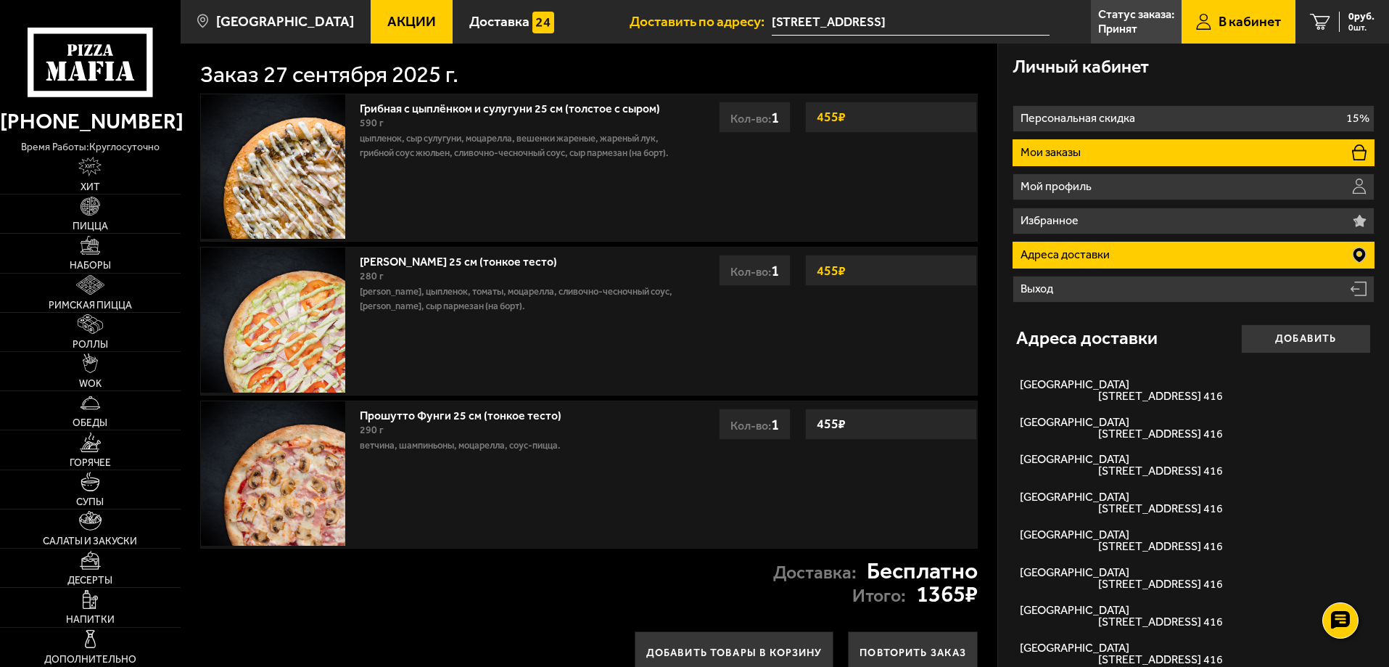
click at [1087, 155] on li "Мои заказы" at bounding box center [1193, 152] width 362 height 27
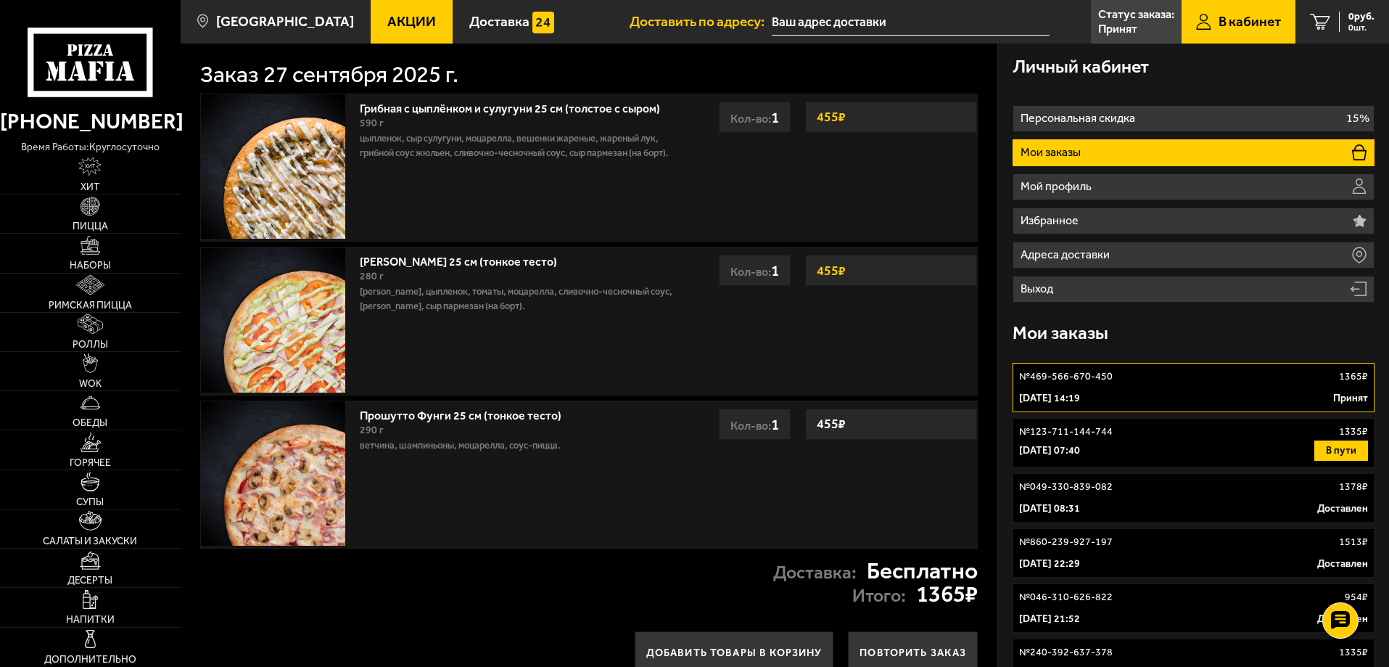
click at [1223, 15] on span "В кабинет" at bounding box center [1249, 22] width 62 height 14
click at [1256, 452] on div "27 августа 2025 г. 07:40 В пути" at bounding box center [1193, 450] width 349 height 20
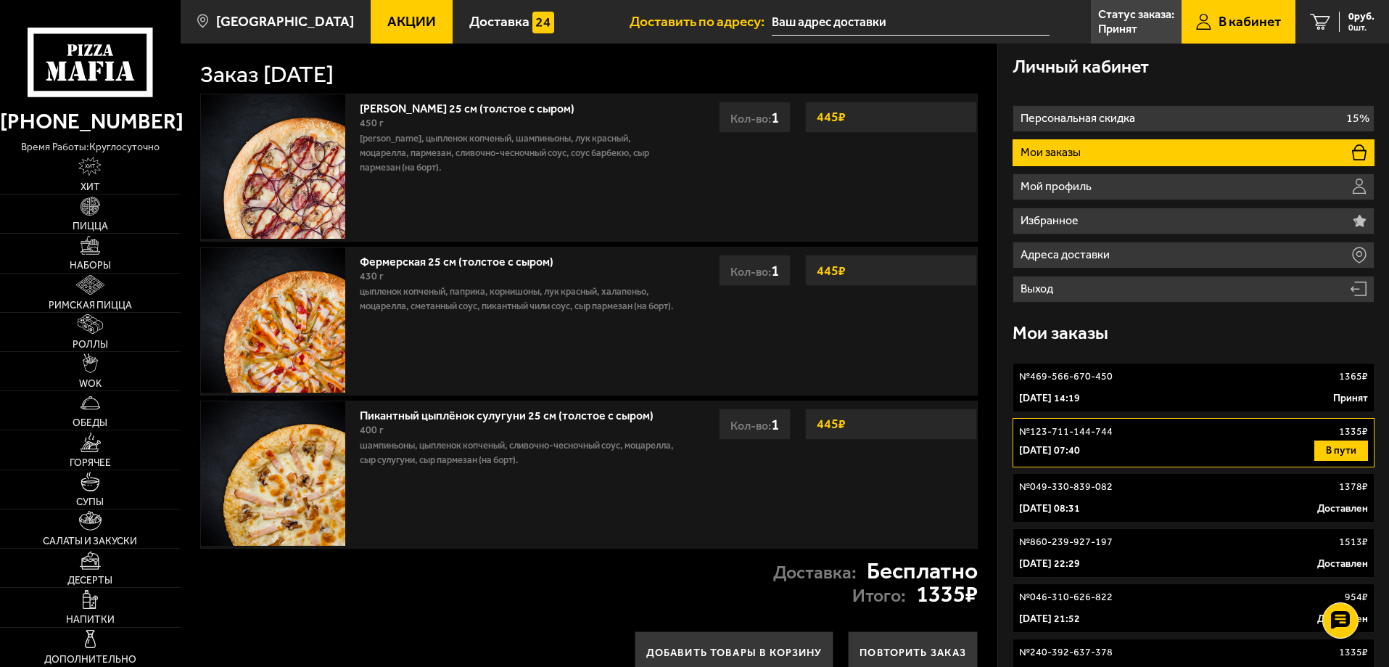
click at [1234, 382] on div "№ 469-566-670-450 1365 ₽" at bounding box center [1193, 376] width 349 height 15
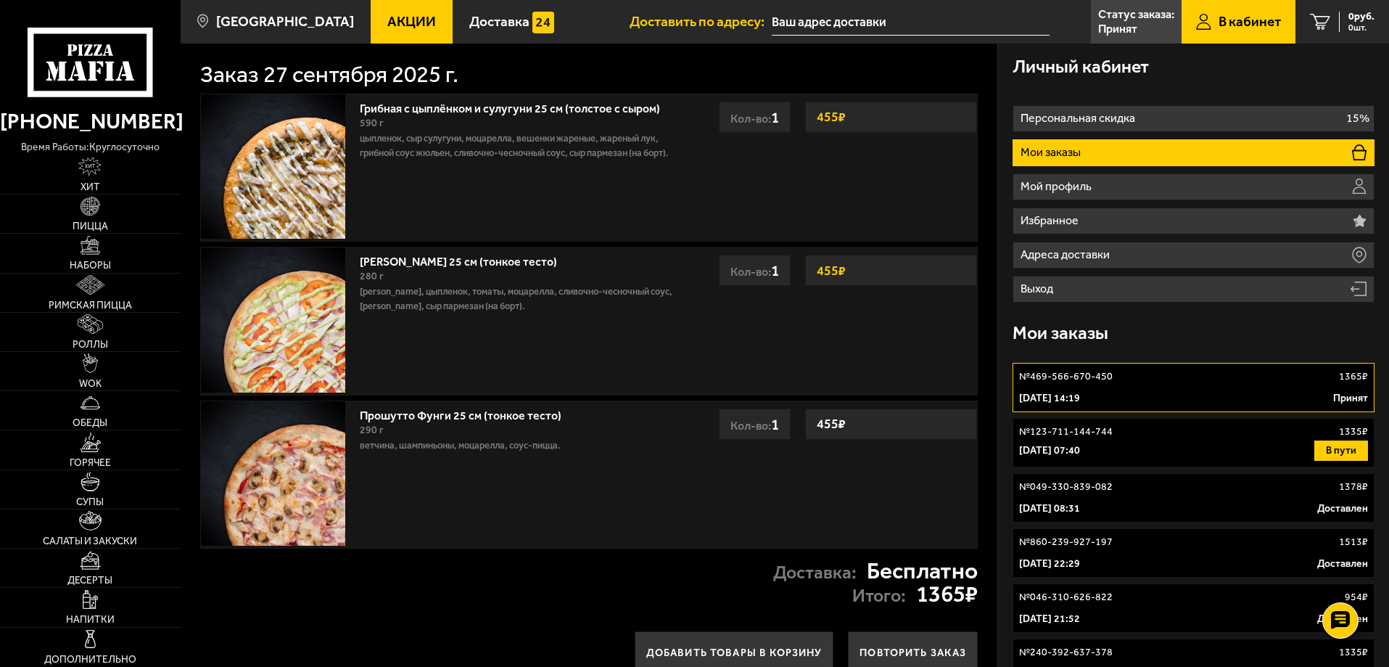
click at [1203, 437] on div "№ 123-711-144-744 1335 ₽" at bounding box center [1193, 431] width 349 height 15
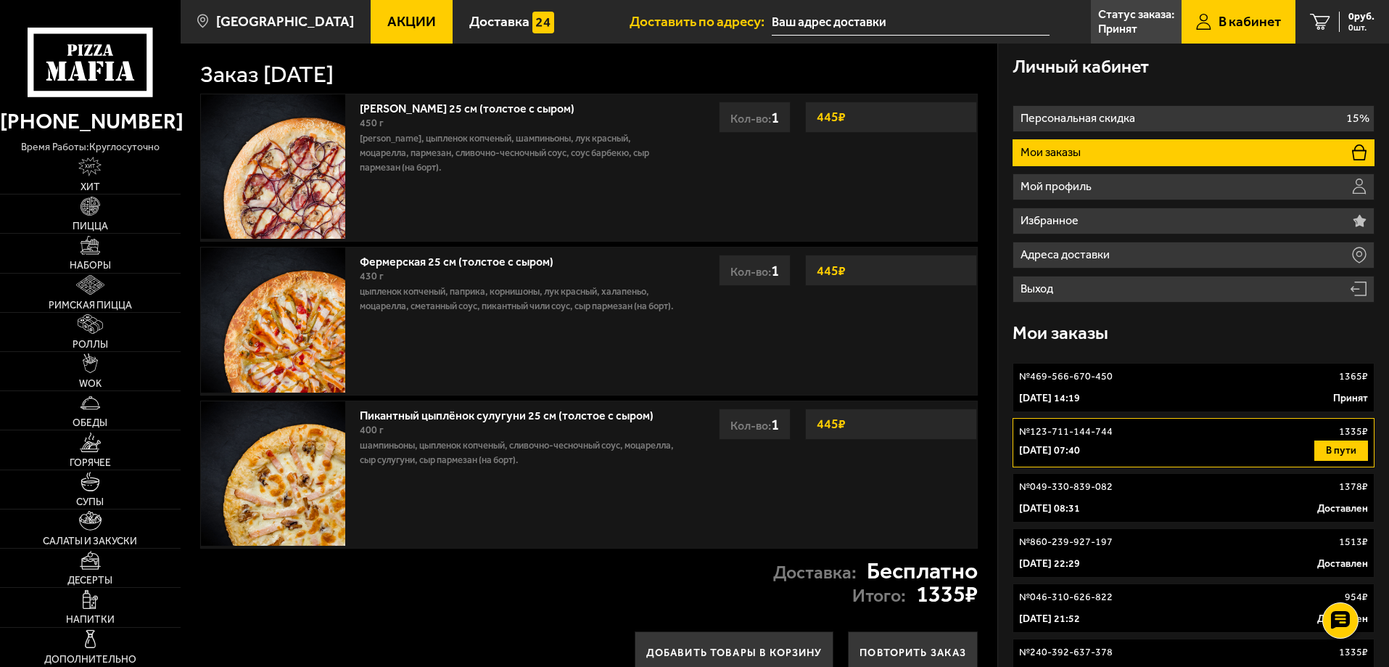
click at [1194, 395] on div "27 сентября 2025 г. 14:19 Принят" at bounding box center [1193, 398] width 349 height 15
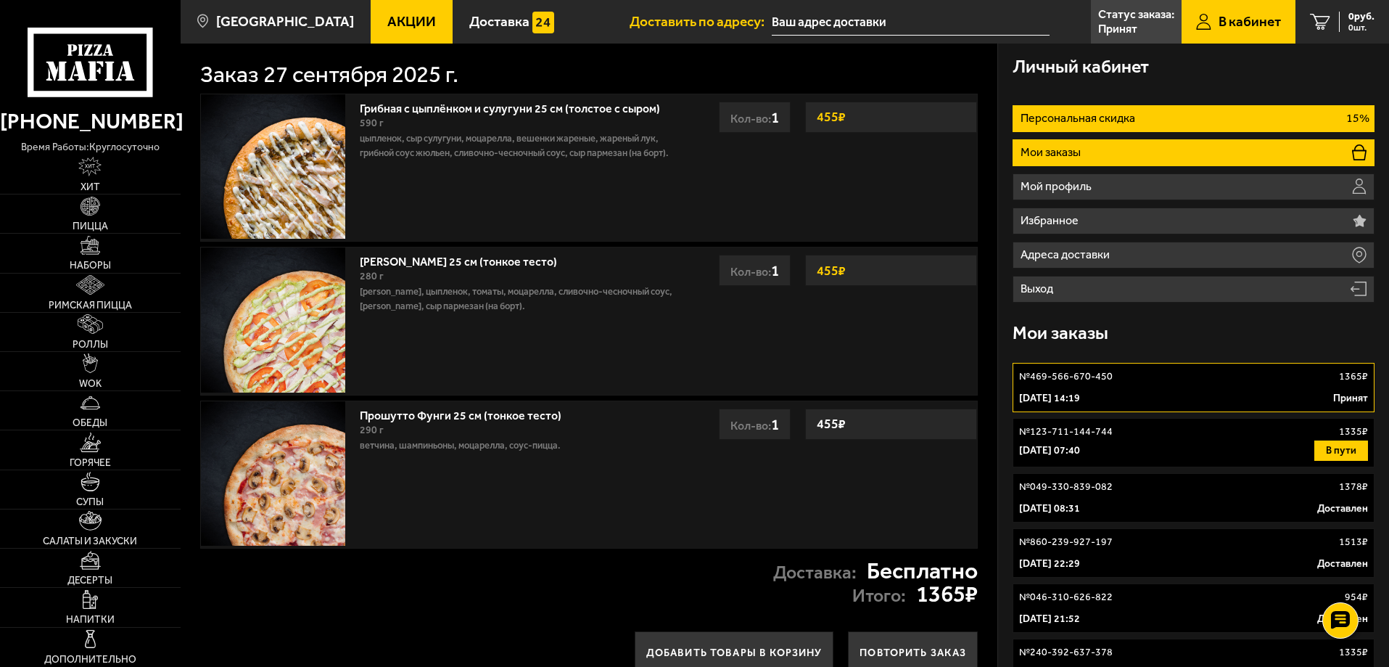
click at [1126, 126] on li "Персональная скидка 15%" at bounding box center [1193, 118] width 362 height 27
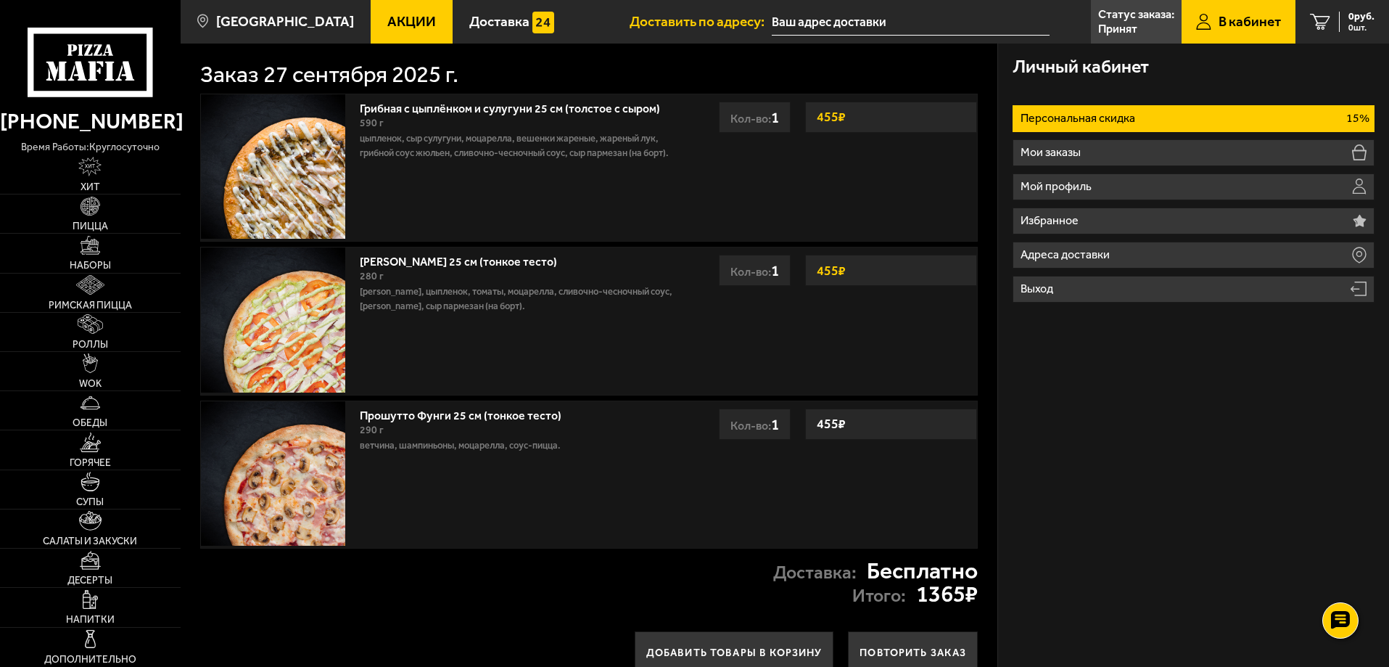
click at [1108, 118] on p "Персональная скидка" at bounding box center [1079, 118] width 118 height 12
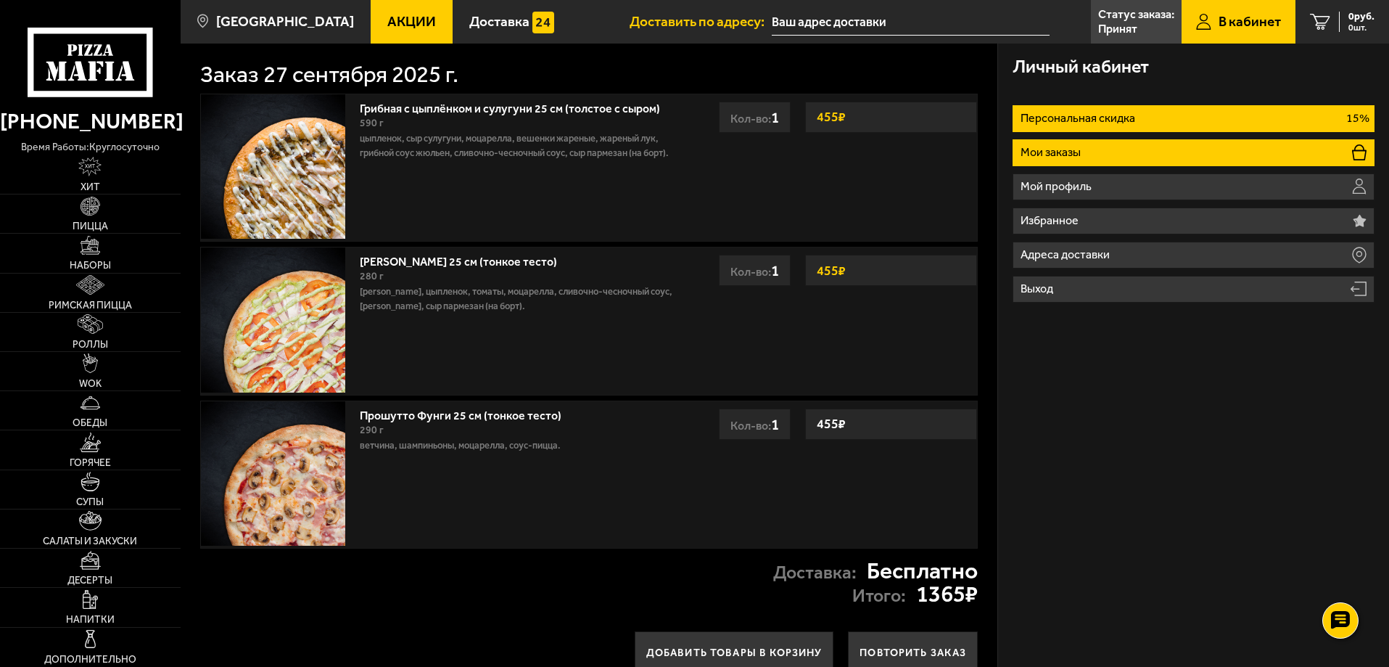
click at [1269, 156] on li "Мои заказы" at bounding box center [1193, 152] width 362 height 27
